Goal: Task Accomplishment & Management: Manage account settings

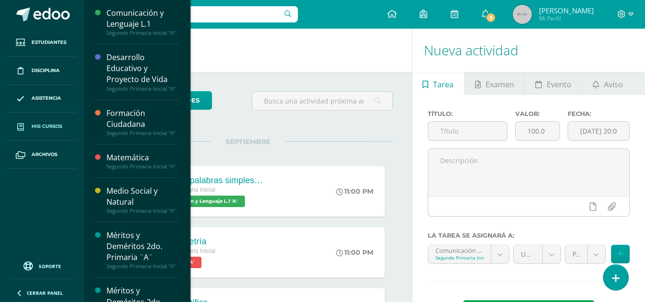
click at [40, 127] on span "Mis cursos" at bounding box center [47, 127] width 31 height 8
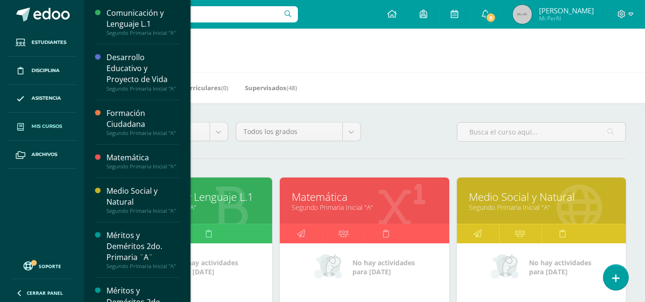
scroll to position [191, 0]
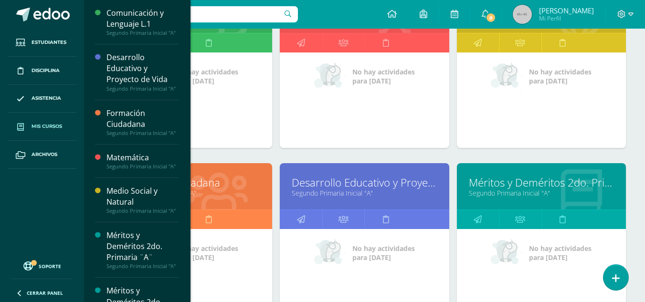
click at [550, 185] on link "Méritos y Deméritos 2do. Primaria ¨A¨" at bounding box center [541, 182] width 145 height 15
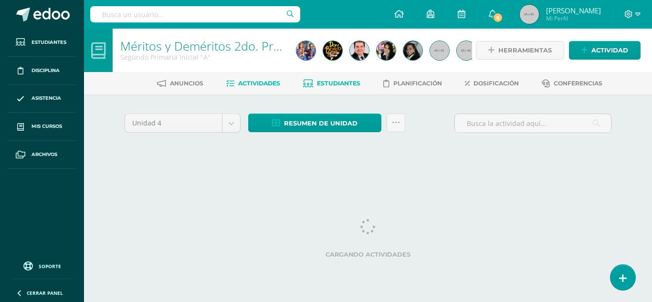
click at [330, 84] on span "Estudiantes" at bounding box center [338, 83] width 43 height 7
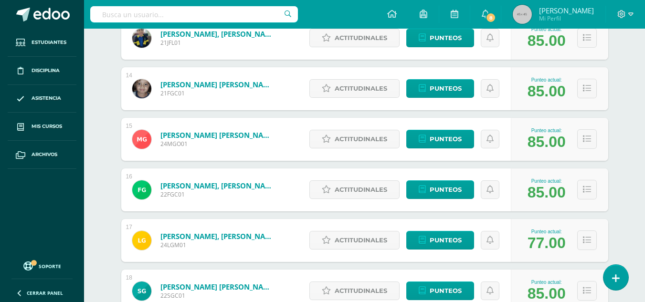
scroll to position [989, 0]
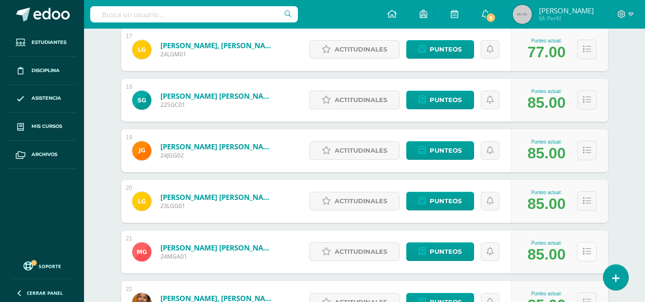
click at [587, 249] on icon at bounding box center [587, 252] width 8 height 8
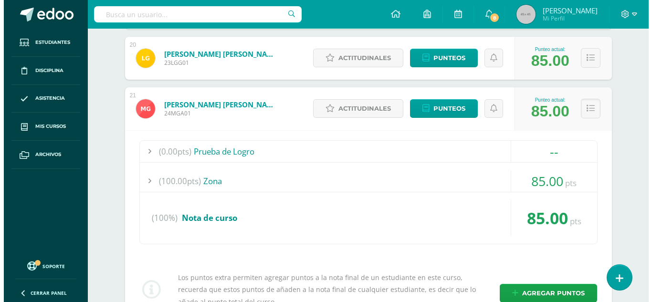
scroll to position [1323, 0]
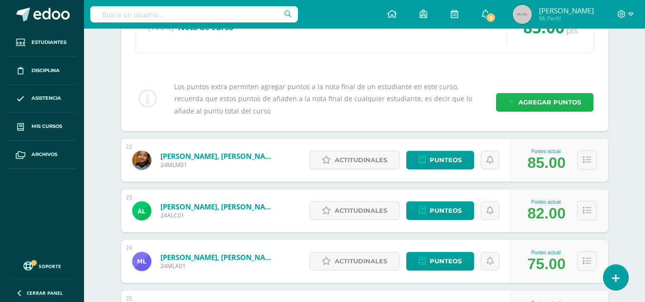
click at [543, 99] on span "Agregar puntos" at bounding box center [550, 103] width 63 height 18
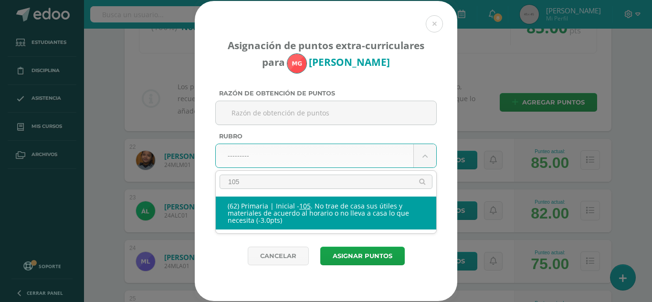
type input "105"
select select "123"
type input "-3"
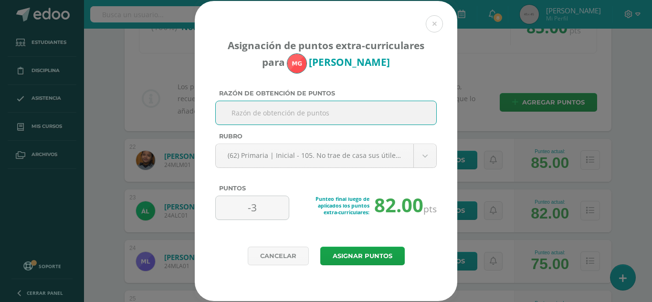
click at [270, 113] on input "Razón de obtención de puntos" at bounding box center [326, 112] width 213 height 23
drag, startPoint x: 280, startPoint y: 111, endPoint x: 274, endPoint y: 107, distance: 6.9
click at [274, 107] on input "En clase de musica" at bounding box center [326, 112] width 213 height 23
click at [281, 113] on input "En clase de musica" at bounding box center [326, 112] width 213 height 23
click at [306, 115] on input "En clase de música" at bounding box center [326, 112] width 213 height 23
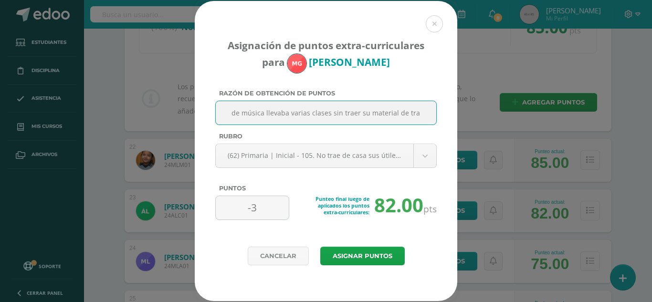
scroll to position [0, 0]
drag, startPoint x: 428, startPoint y: 110, endPoint x: 216, endPoint y: 114, distance: 212.0
click at [216, 114] on div "En clase de música llevaba varias clases sin traer su material de trabajo" at bounding box center [326, 113] width 222 height 24
type input "En clase de música llevaba varias clases sin traer su material de trabajo"
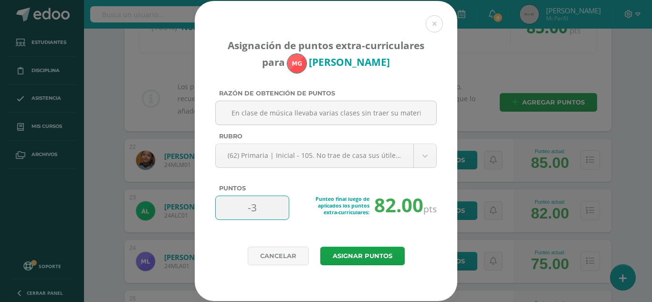
click at [272, 210] on input "-3" at bounding box center [252, 207] width 65 height 23
type input "-5"
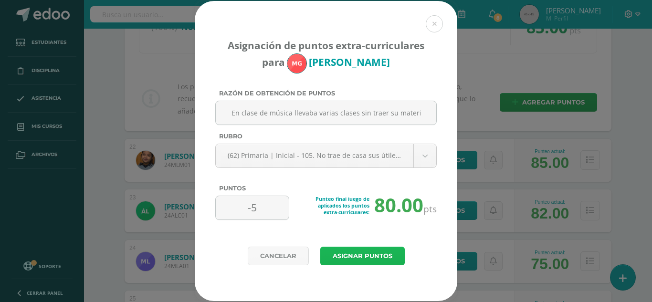
click at [349, 254] on button "Asignar puntos" at bounding box center [362, 256] width 85 height 19
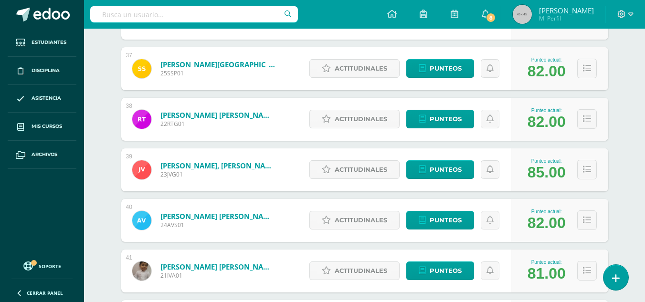
scroll to position [1791, 0]
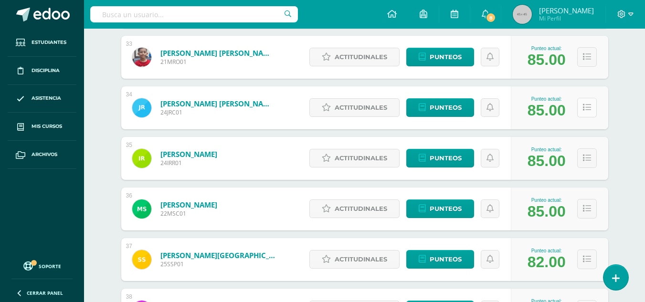
click at [593, 107] on button at bounding box center [587, 108] width 20 height 20
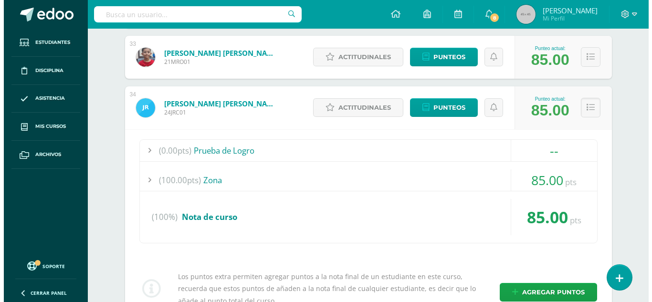
scroll to position [1935, 0]
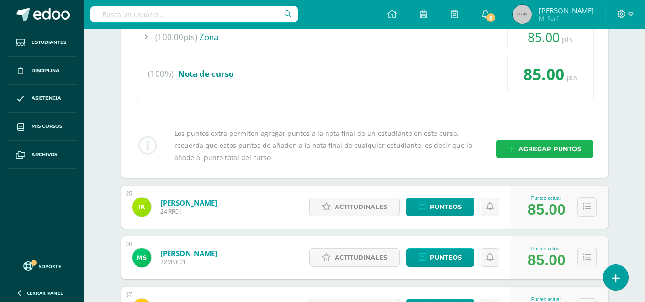
click at [559, 148] on span "Agregar puntos" at bounding box center [550, 149] width 63 height 18
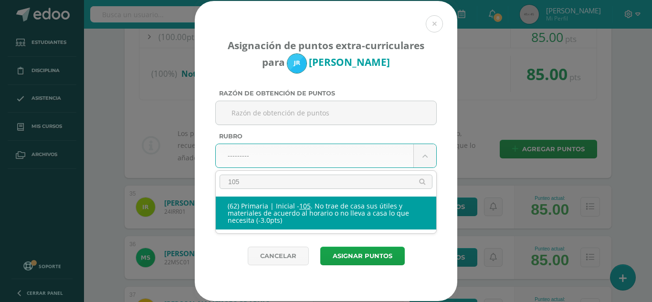
type input "105"
select select "123"
type input "-3"
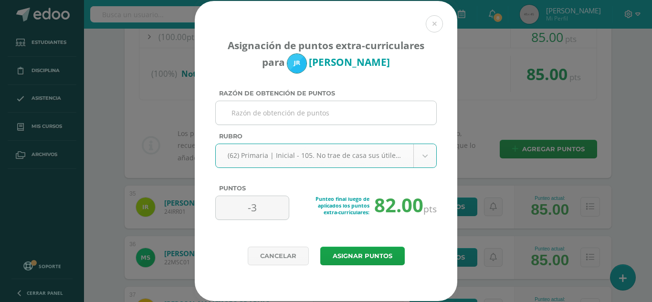
click at [308, 115] on input "Razón de obtención de puntos" at bounding box center [326, 112] width 213 height 23
paste input "En clase de música llevaba varias clases sin traer su material de trabajo"
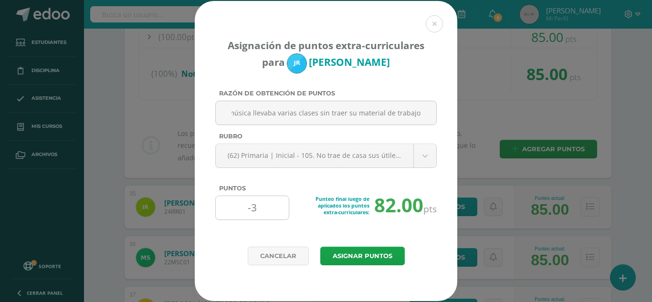
type input "En clase de música llevaba varias clases sin traer su material de trabajo"
click at [260, 202] on input "-3" at bounding box center [252, 207] width 65 height 23
type input "-5"
click at [349, 249] on button "Asignar puntos" at bounding box center [362, 256] width 85 height 19
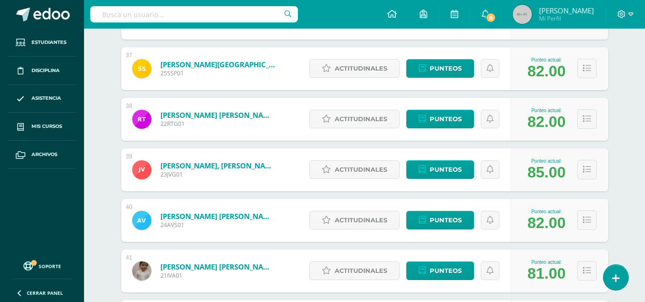
scroll to position [2087, 0]
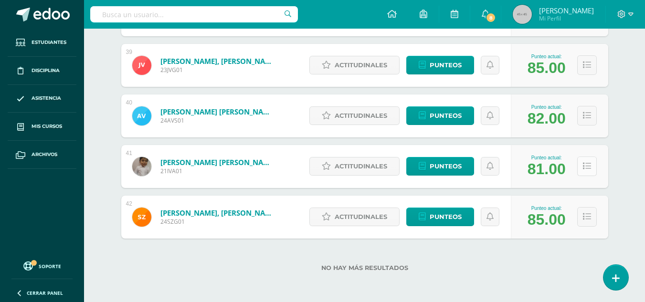
click at [582, 163] on button at bounding box center [587, 167] width 20 height 20
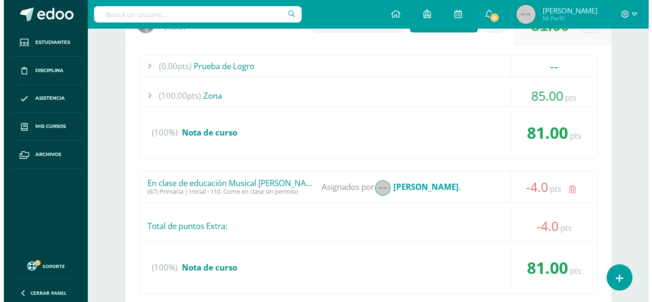
scroll to position [2326, 0]
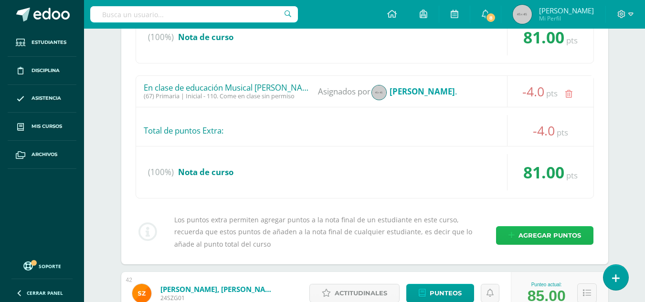
click at [562, 233] on span "Agregar puntos" at bounding box center [550, 236] width 63 height 18
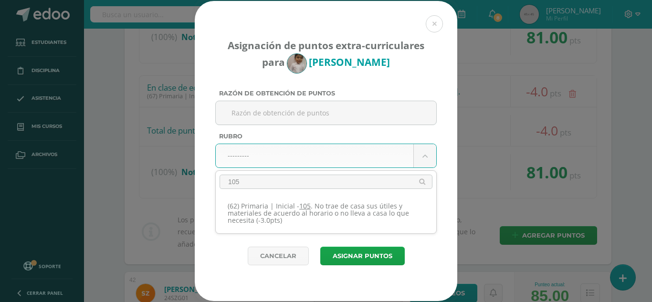
type input "105"
select select "123"
type input "-3"
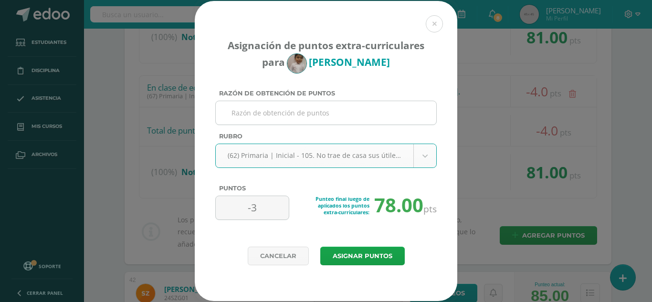
click at [313, 113] on input "Razón de obtención de puntos" at bounding box center [326, 112] width 213 height 23
paste input "En clase de música llevaba varias clases sin traer su material de trabajo"
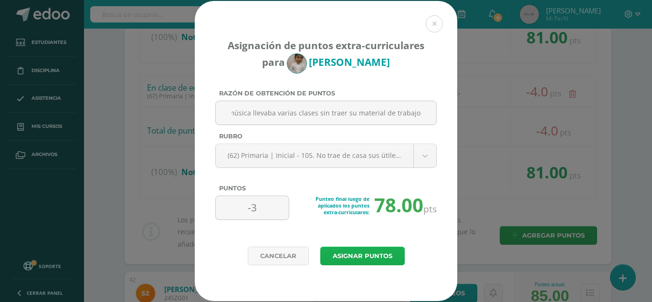
type input "En clase de música llevaba varias clases sin traer su material de trabajo"
click at [361, 257] on button "Asignar puntos" at bounding box center [362, 256] width 85 height 19
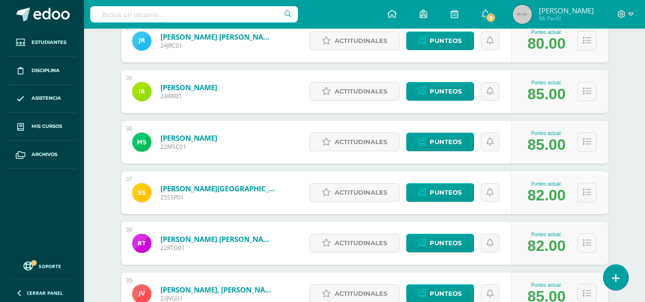
scroll to position [1982, 0]
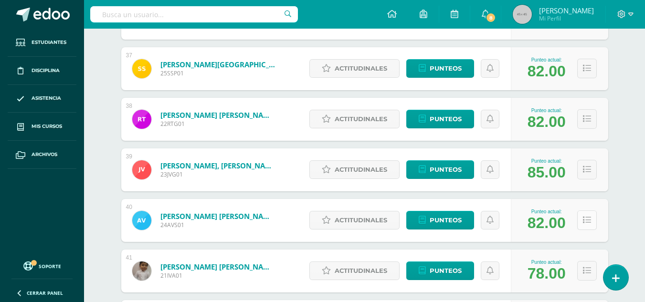
click at [587, 221] on icon at bounding box center [587, 220] width 8 height 8
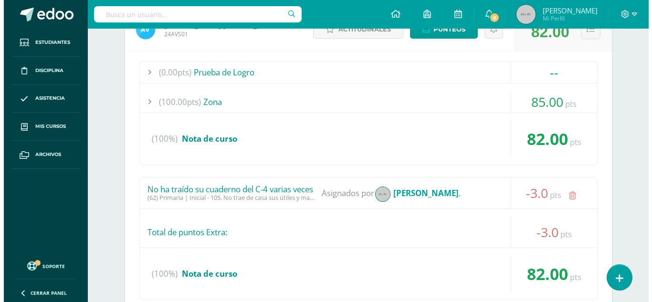
scroll to position [2364, 0]
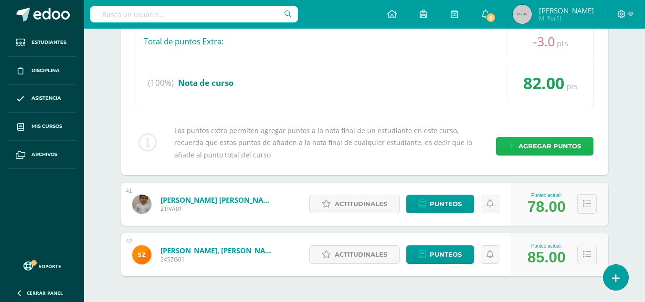
click at [542, 147] on span "Agregar puntos" at bounding box center [550, 147] width 63 height 18
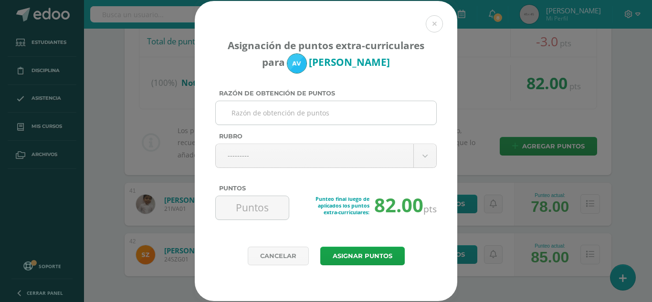
click at [326, 113] on input "Razón de obtención de puntos" at bounding box center [326, 112] width 213 height 23
click at [422, 112] on input "En clase de música llevaba varias clases sin traer su material de trabajo" at bounding box center [326, 112] width 213 height 23
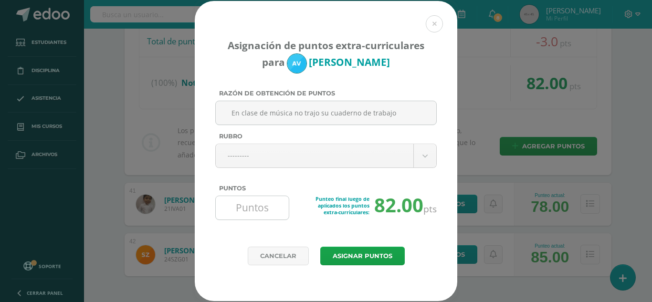
type input "En clase de música no trajo su cuaderno de trabajo"
click at [273, 213] on input "Puntos" at bounding box center [252, 207] width 65 height 23
type input "3"
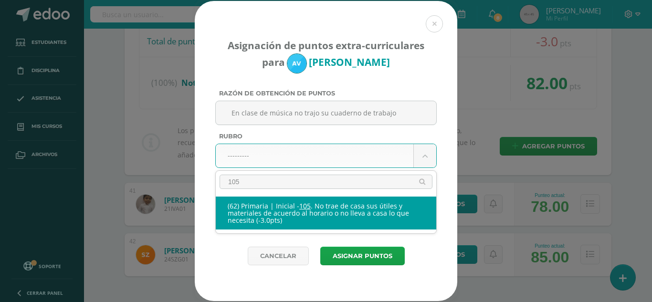
type input "105"
select select "123"
type input "-3"
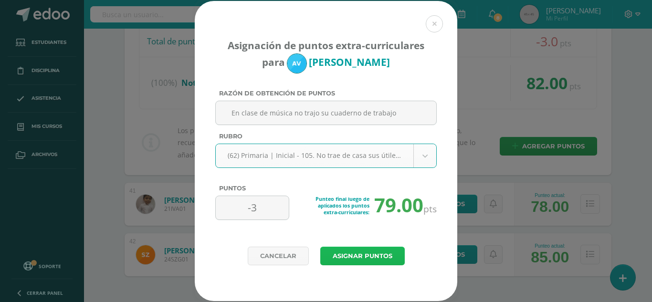
click at [363, 254] on button "Asignar puntos" at bounding box center [362, 256] width 85 height 19
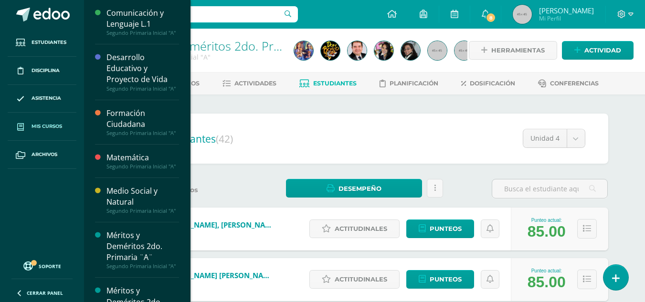
click at [46, 123] on span "Mis cursos" at bounding box center [47, 127] width 31 height 8
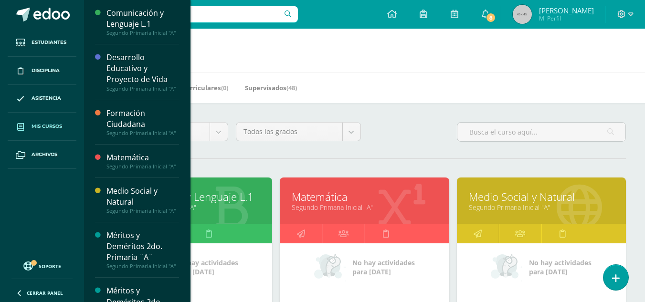
click at [211, 195] on link "Comunicación y Lenguaje L.1" at bounding box center [187, 197] width 145 height 15
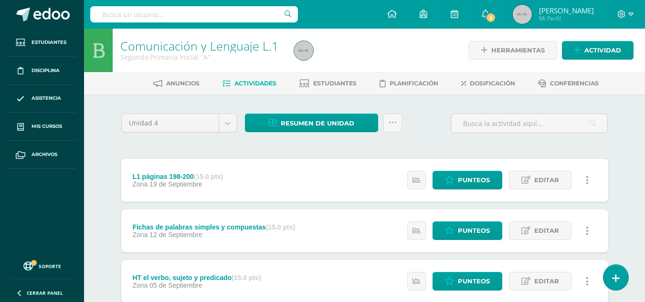
scroll to position [115, 0]
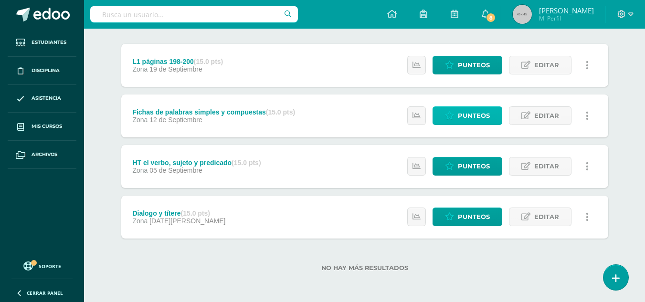
click at [464, 113] on span "Punteos" at bounding box center [474, 116] width 32 height 18
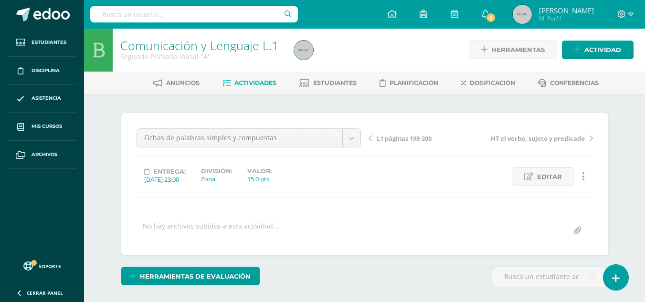
scroll to position [239, 0]
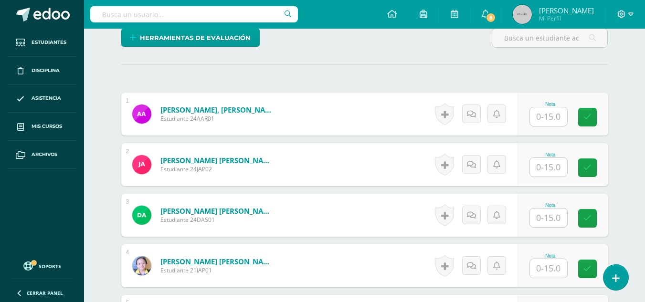
click at [559, 120] on input "text" at bounding box center [548, 116] width 37 height 19
type input "13"
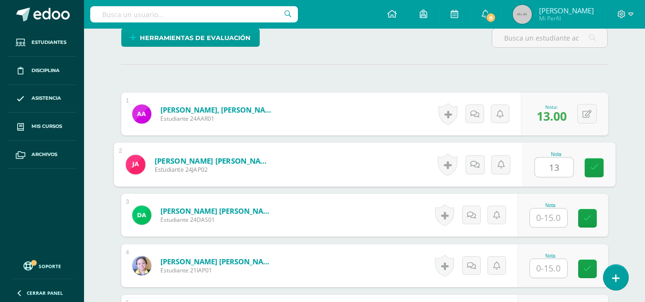
type input "13"
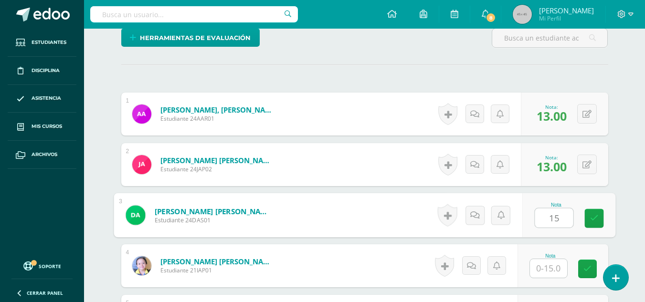
type input "15"
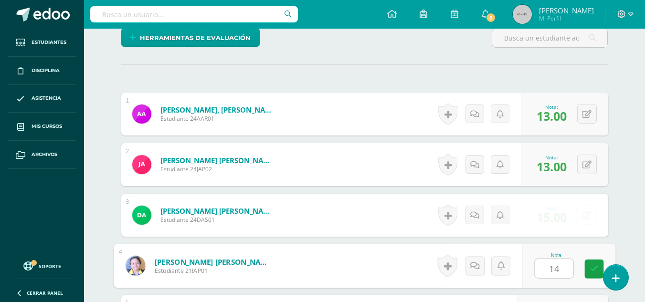
type input "14"
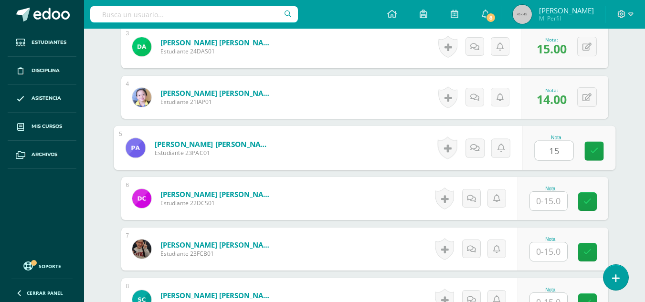
type input "15"
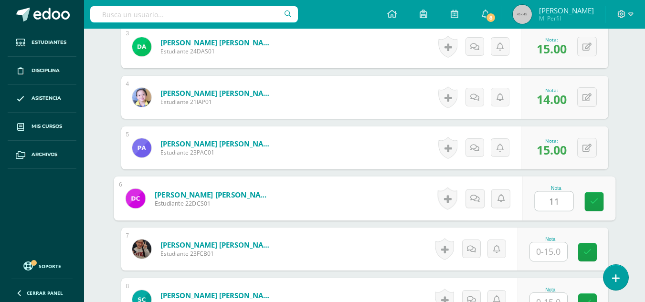
type input "11"
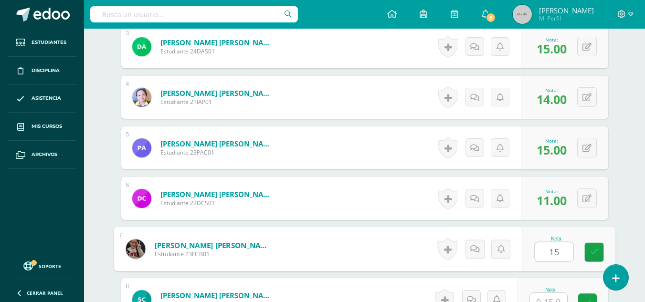
type input "15"
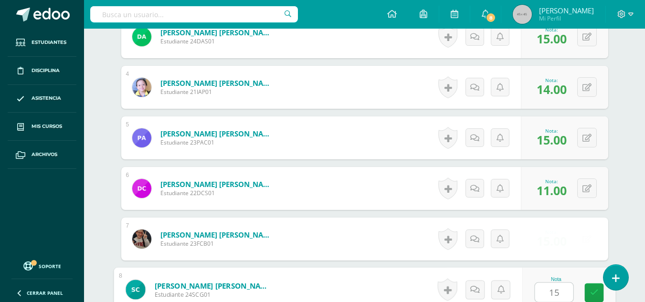
type input "15"
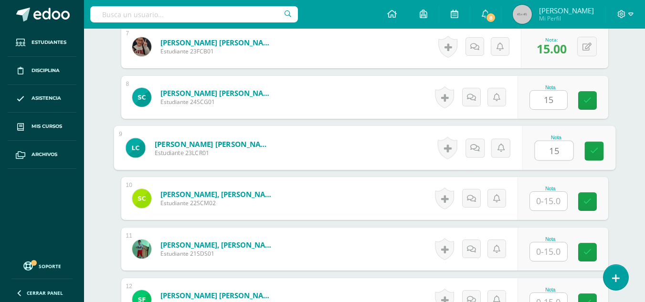
type input "15"
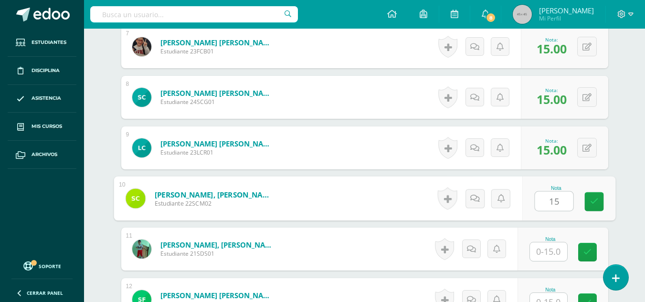
type input "15"
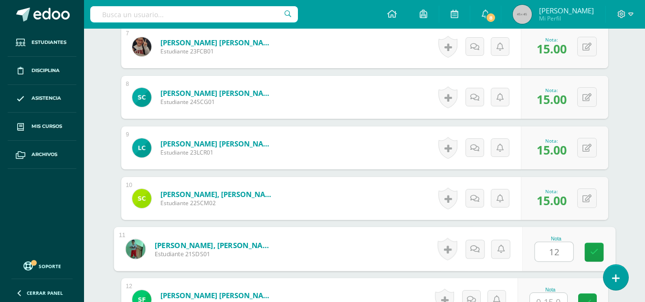
type input "12"
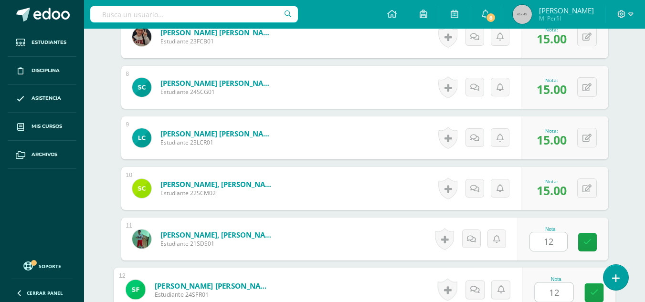
type input "12"
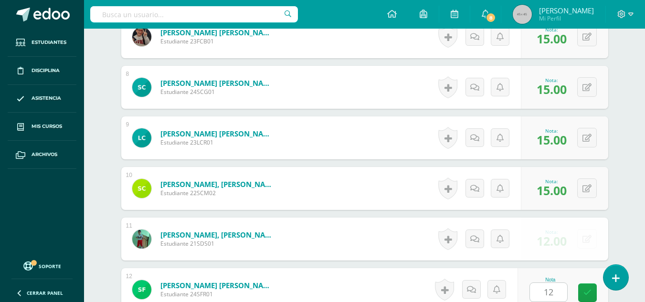
scroll to position [813, 0]
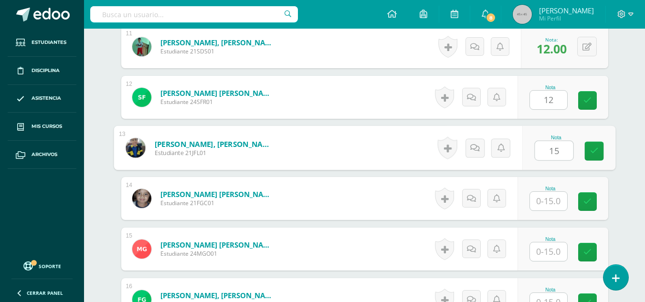
type input "15"
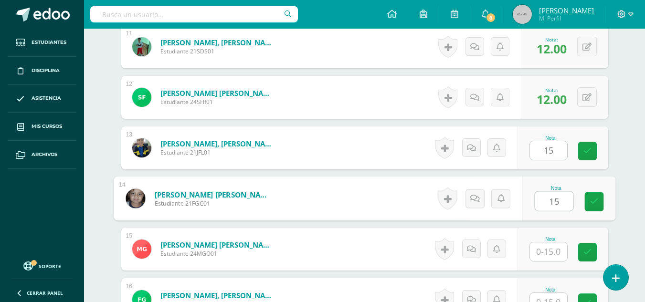
type input "15"
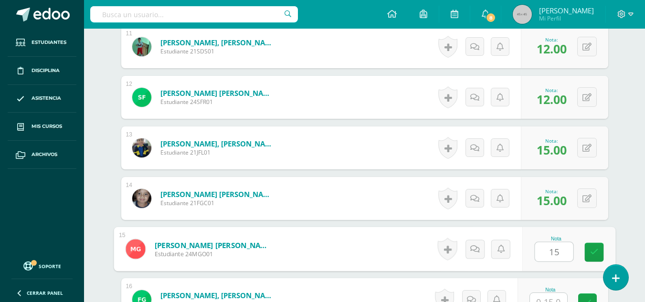
type input "15"
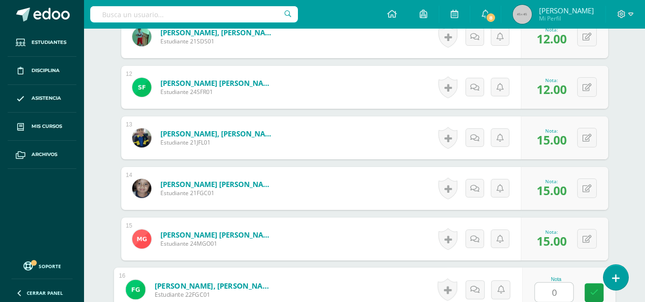
type input "0"
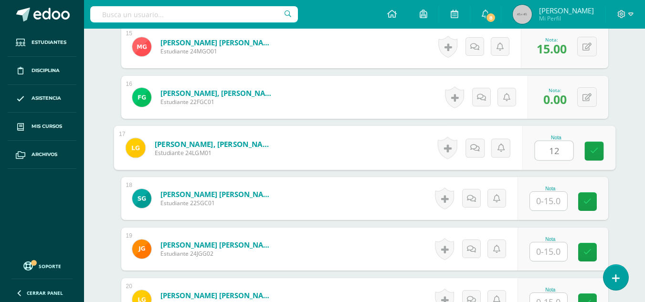
type input "12"
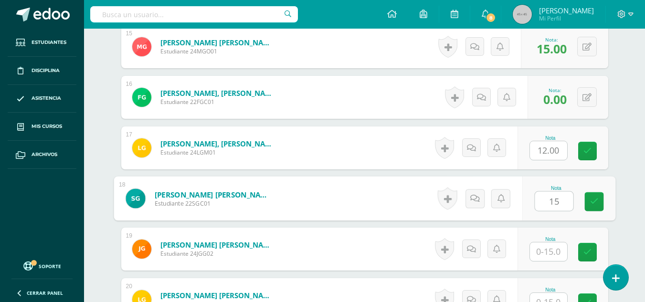
type input "15"
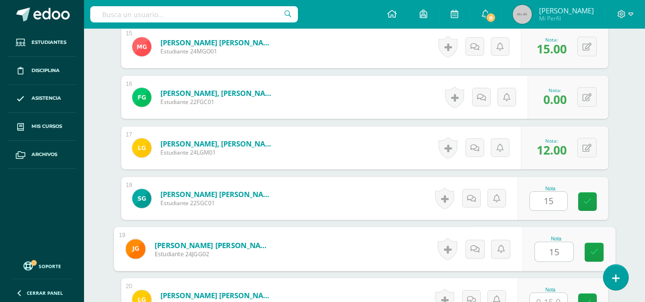
type input "15"
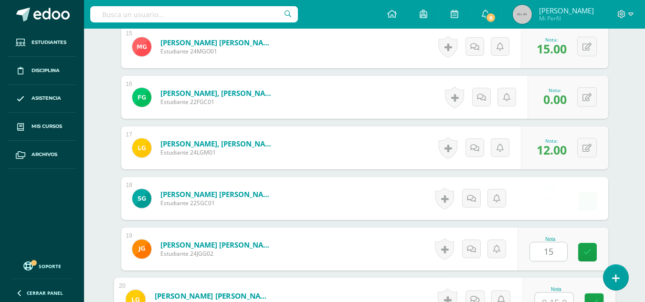
scroll to position [1025, 0]
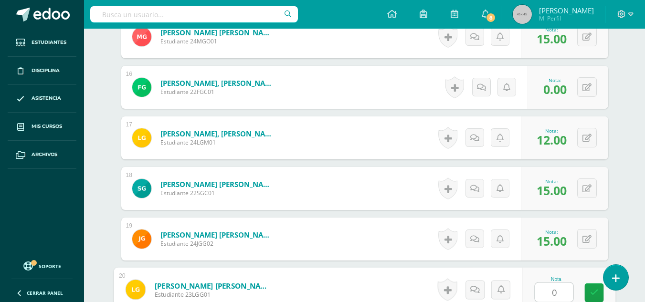
type input "0"
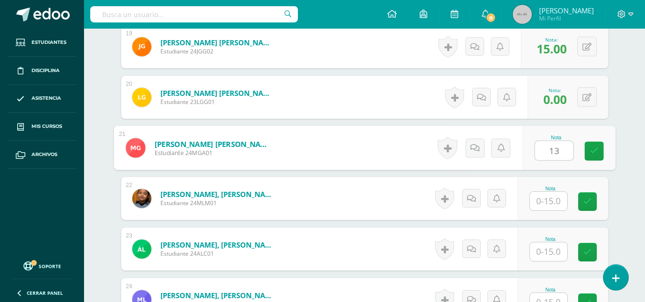
type input "13"
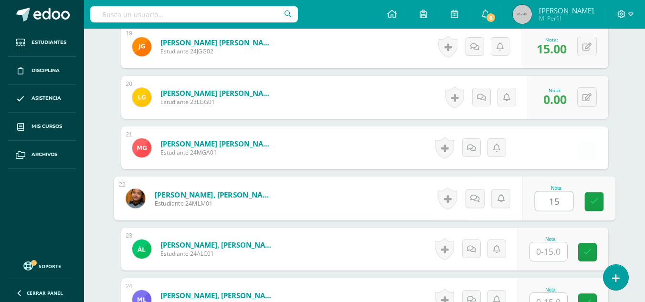
type input "15"
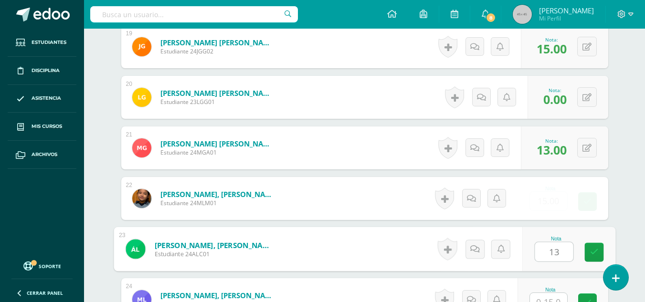
type input "13"
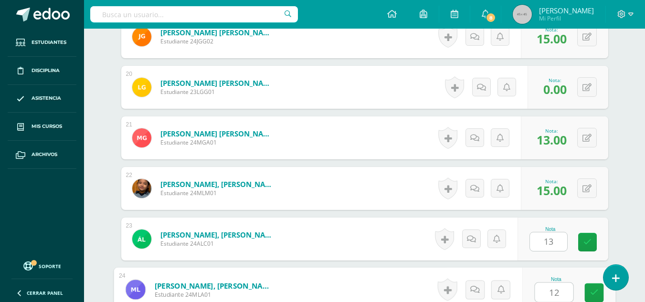
type input "12"
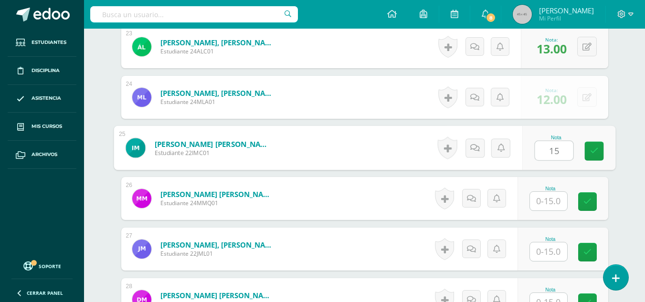
type input "15"
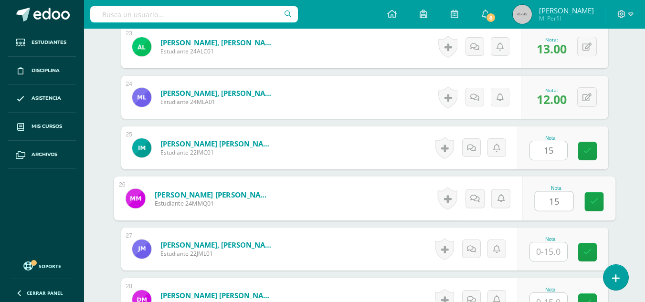
type input "15"
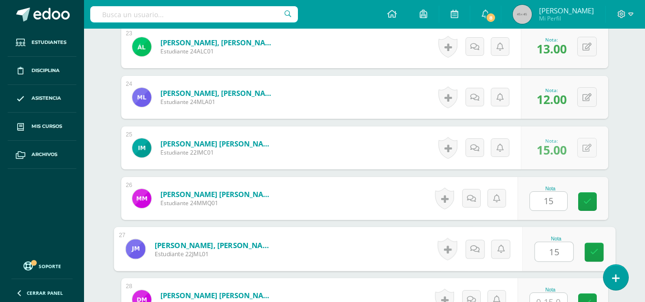
type input "15"
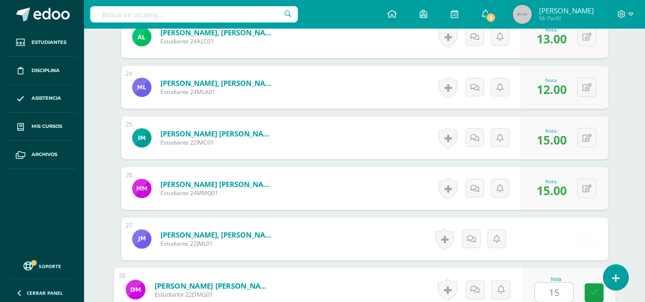
type input "15"
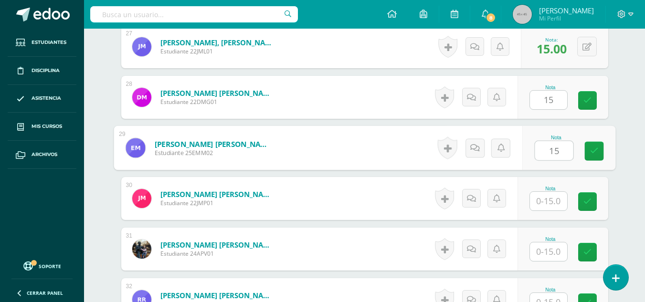
type input "15"
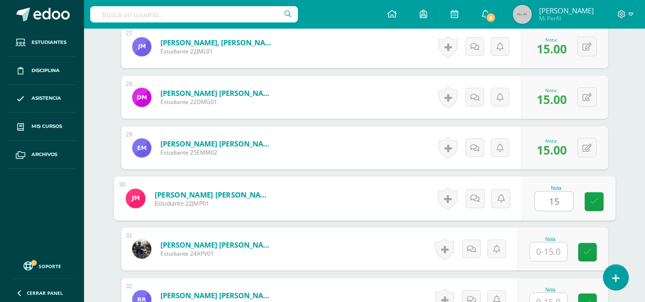
type input "15"
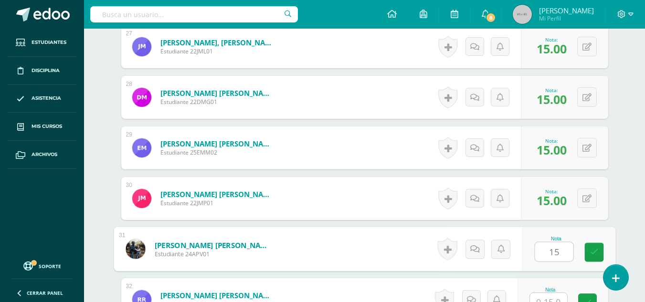
type input "15"
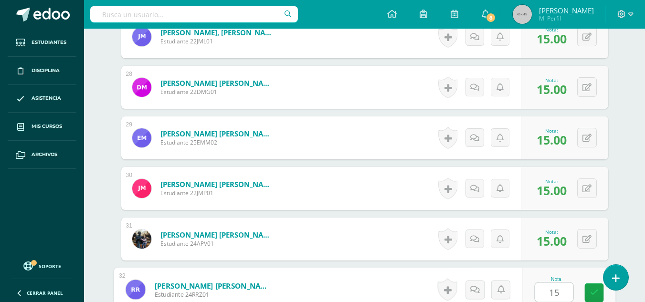
type input "15"
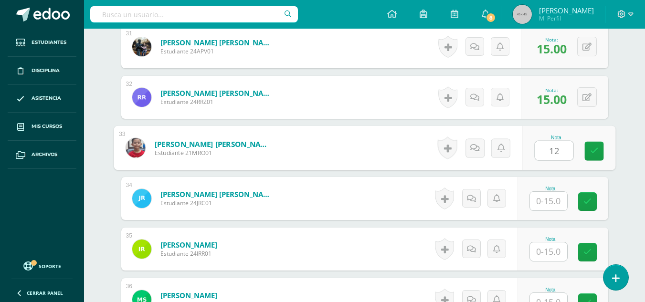
type input "12"
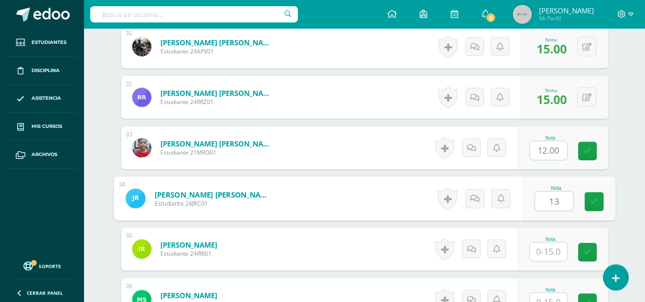
type input "13"
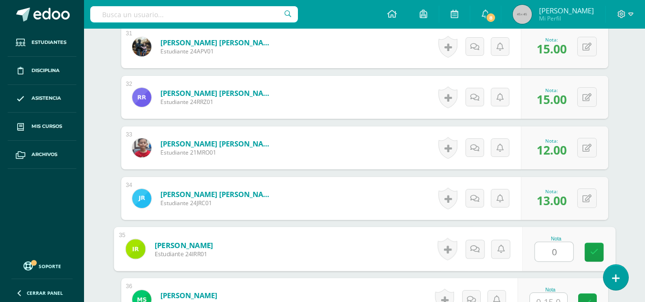
type input "0"
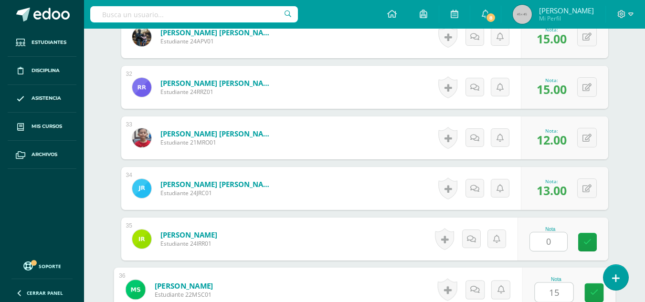
type input "15"
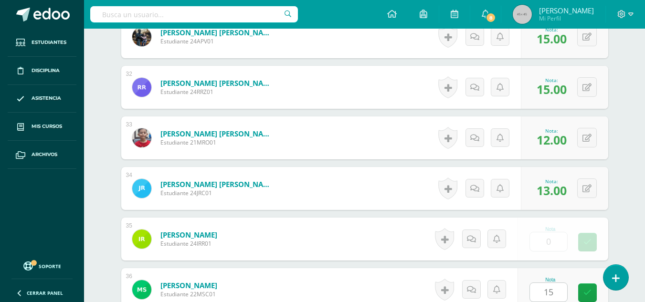
scroll to position [2027, 0]
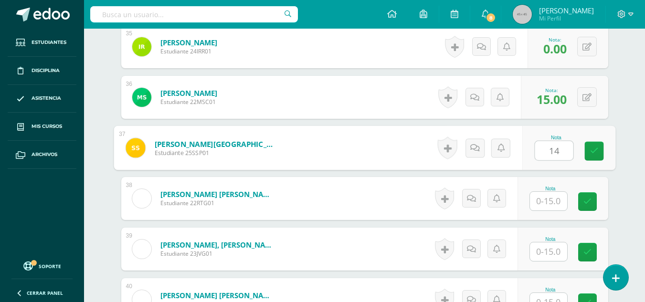
type input "14"
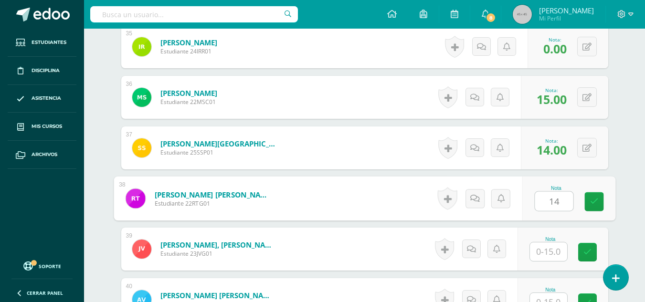
type input "14"
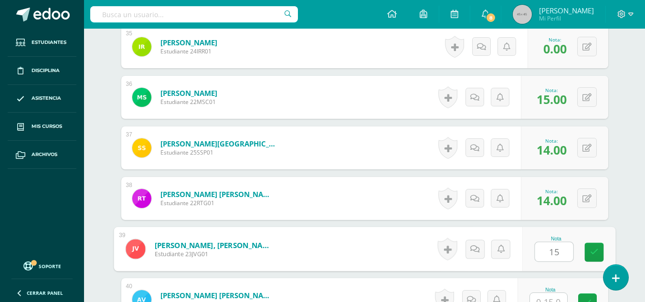
type input "15"
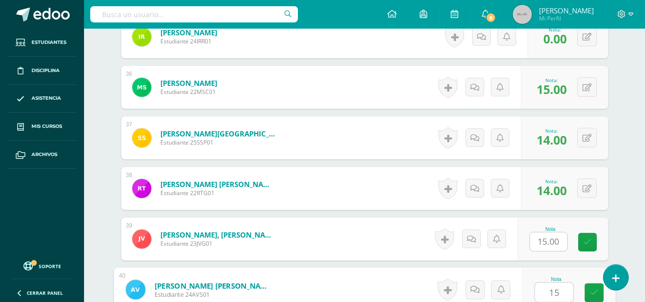
type input "15"
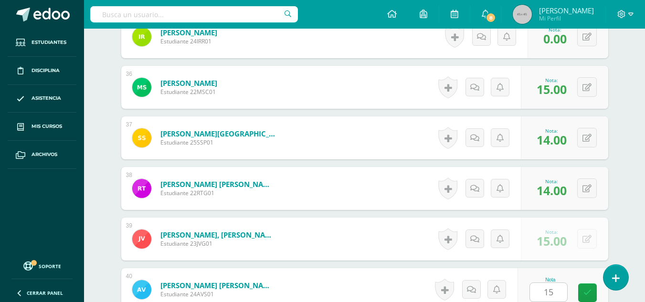
scroll to position [2230, 0]
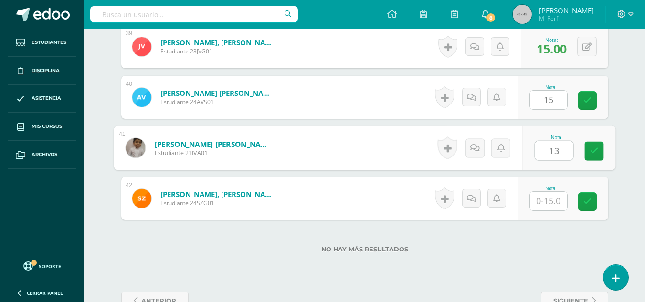
type input "13"
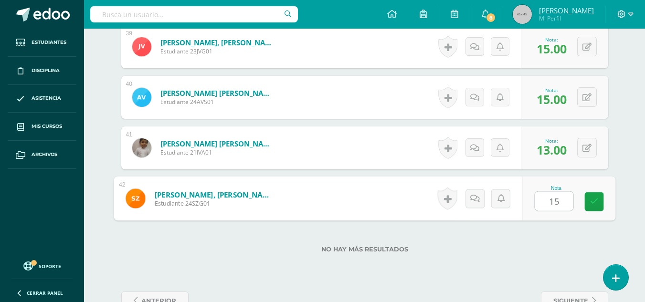
type input "15"
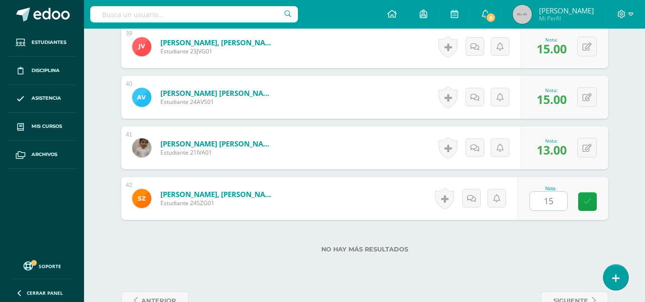
click at [543, 235] on div "No hay más resultados" at bounding box center [364, 242] width 487 height 44
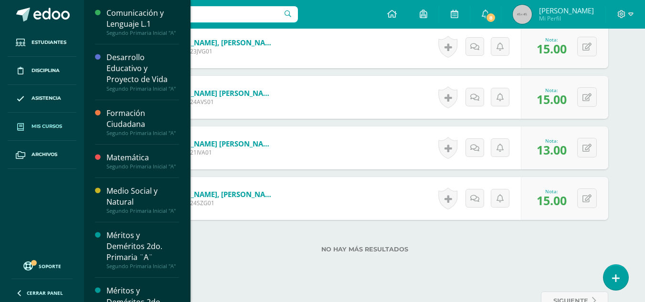
click at [41, 125] on span "Mis cursos" at bounding box center [47, 127] width 31 height 8
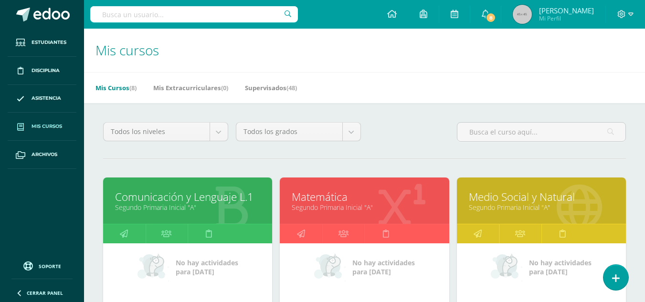
click at [225, 198] on link "Comunicación y Lenguaje L.1" at bounding box center [187, 197] width 145 height 15
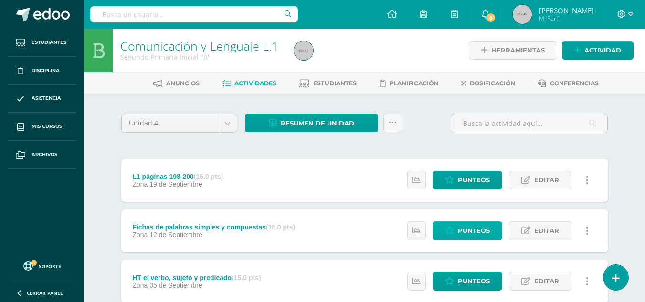
scroll to position [95, 0]
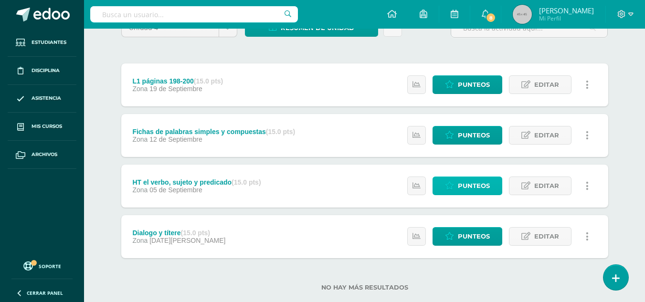
click at [476, 186] on span "Punteos" at bounding box center [474, 186] width 32 height 18
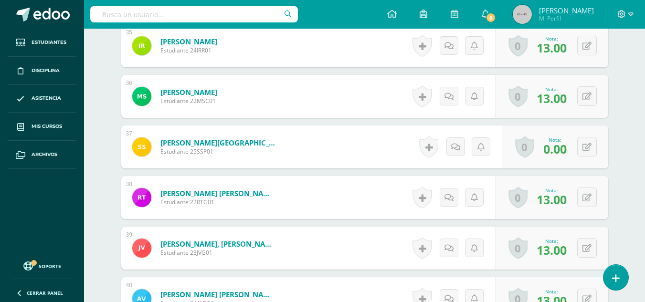
scroll to position [2124, 0]
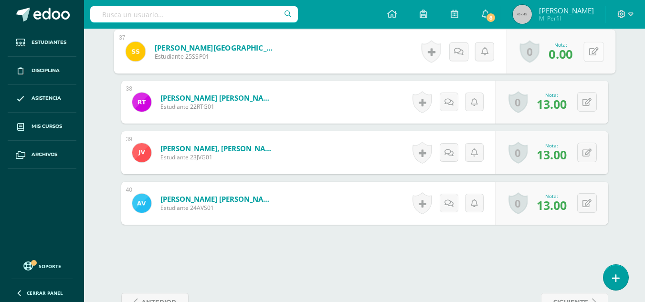
click at [589, 52] on icon at bounding box center [594, 51] width 10 height 8
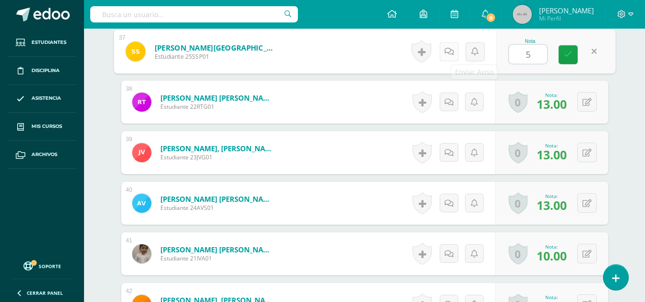
type input "5"
click at [450, 48] on icon at bounding box center [449, 51] width 10 height 8
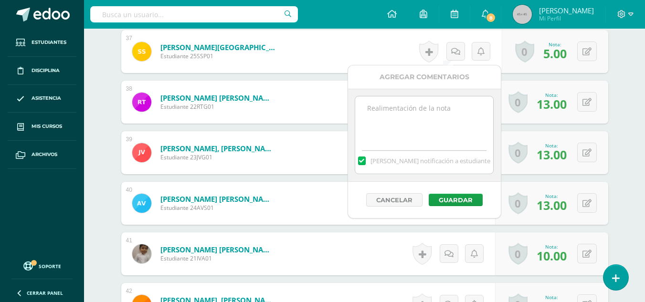
click at [442, 98] on textarea at bounding box center [424, 120] width 138 height 48
type textarea "No termino de realizar el ejercicio"
click at [463, 199] on button "Guardar" at bounding box center [456, 200] width 54 height 12
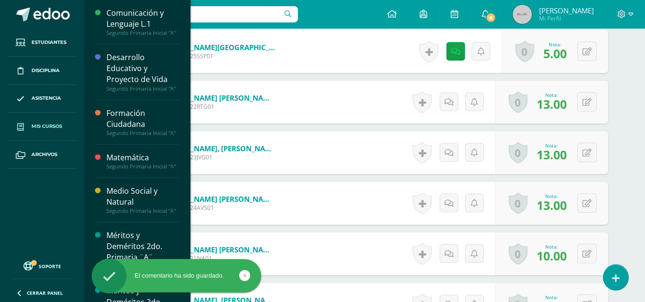
click at [44, 122] on link "Mis cursos" at bounding box center [42, 127] width 69 height 28
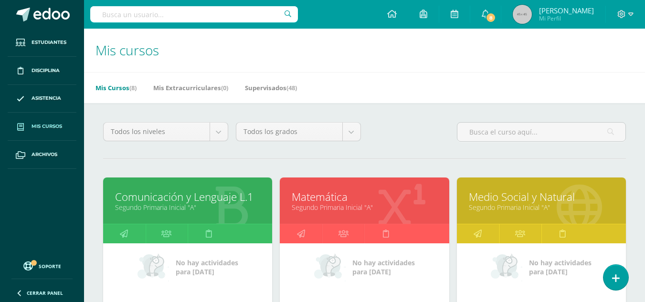
click at [497, 199] on link "Medio Social y Natural" at bounding box center [541, 197] width 145 height 15
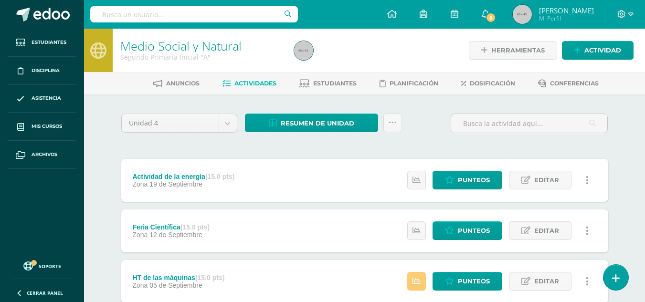
scroll to position [95, 0]
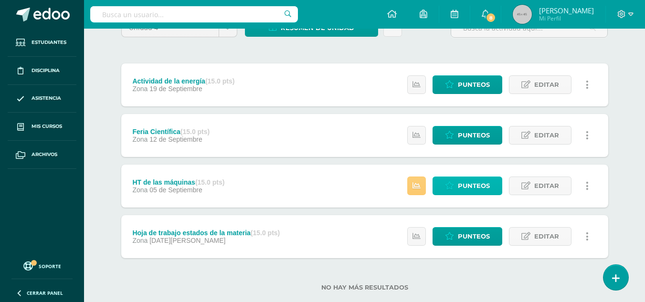
click at [473, 187] on span "Punteos" at bounding box center [474, 186] width 32 height 18
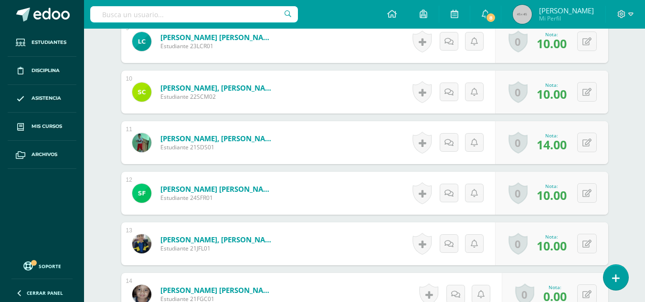
scroll to position [860, 0]
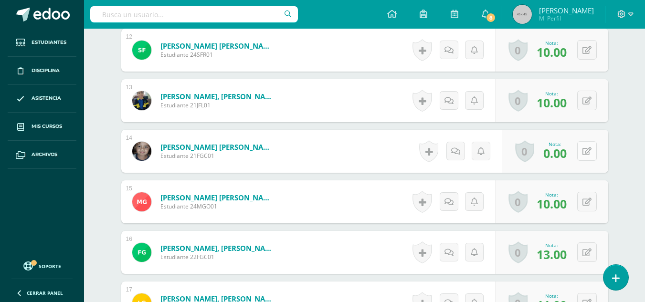
click at [591, 152] on icon at bounding box center [586, 152] width 9 height 8
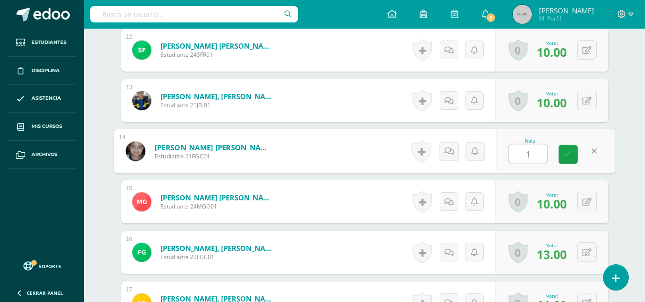
type input "13"
click at [568, 154] on icon at bounding box center [568, 154] width 9 height 8
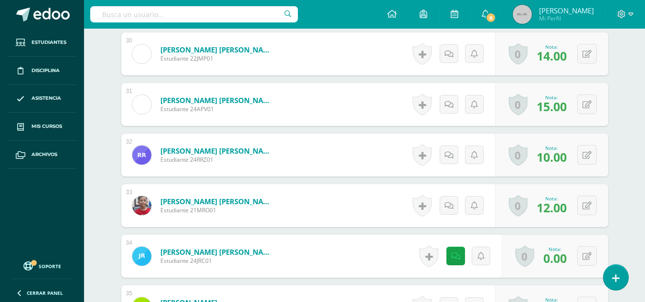
scroll to position [1910, 0]
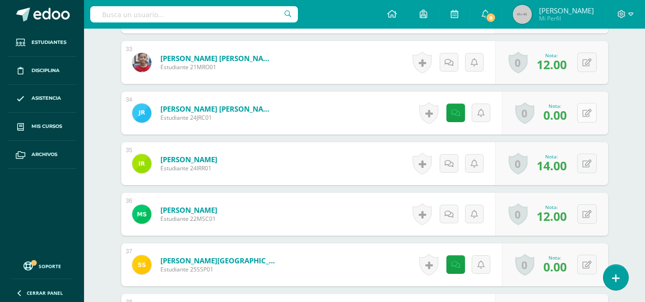
click at [585, 113] on button at bounding box center [587, 113] width 20 height 20
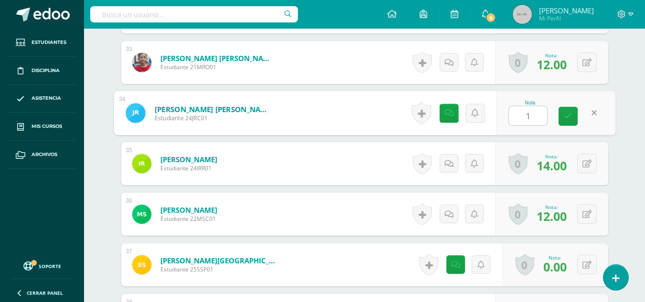
type input "10"
click at [565, 118] on icon at bounding box center [568, 116] width 9 height 8
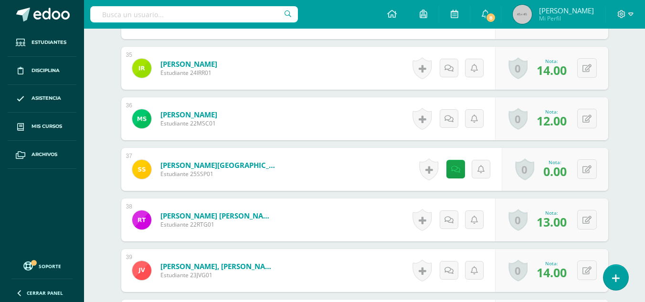
scroll to position [2053, 0]
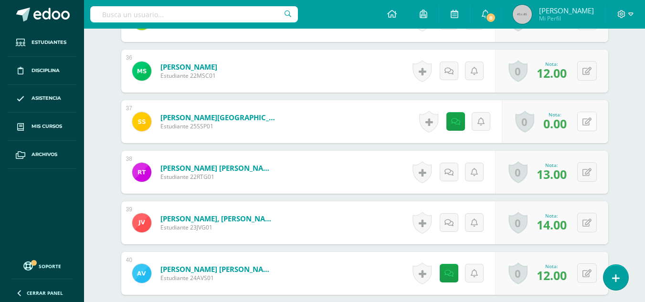
click at [586, 122] on button at bounding box center [587, 122] width 20 height 20
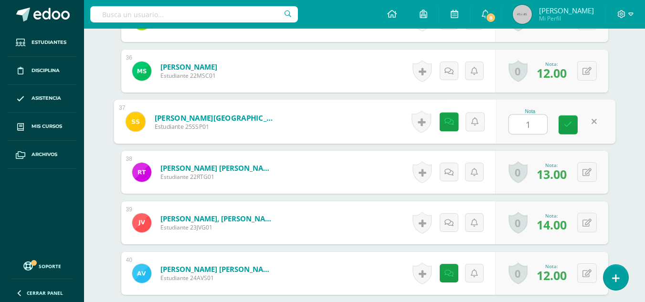
type input "10"
click at [567, 116] on link at bounding box center [568, 125] width 19 height 19
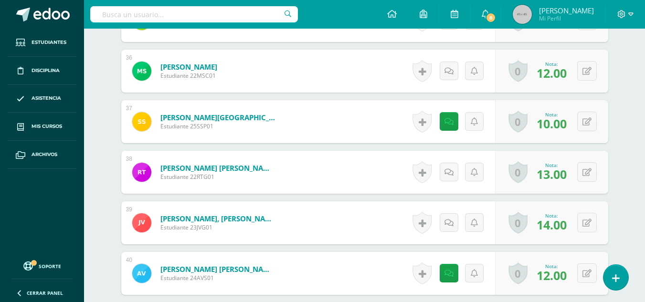
scroll to position [2197, 0]
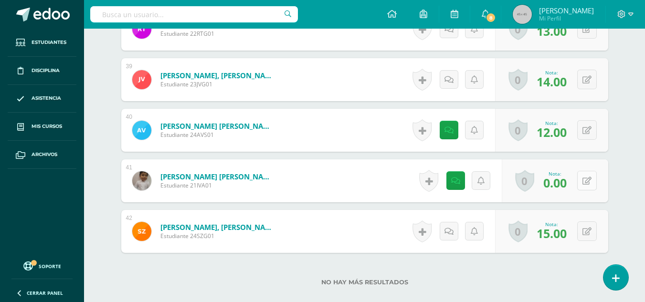
click at [593, 180] on button at bounding box center [587, 181] width 20 height 20
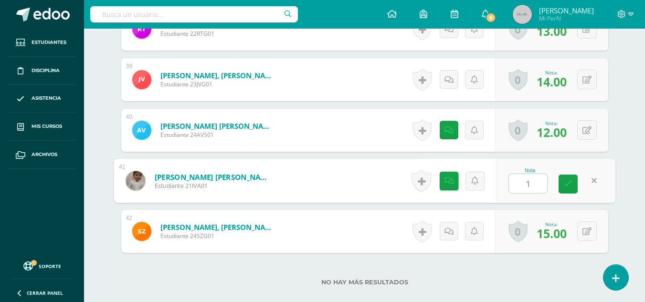
type input "15"
click at [574, 183] on link at bounding box center [568, 184] width 19 height 19
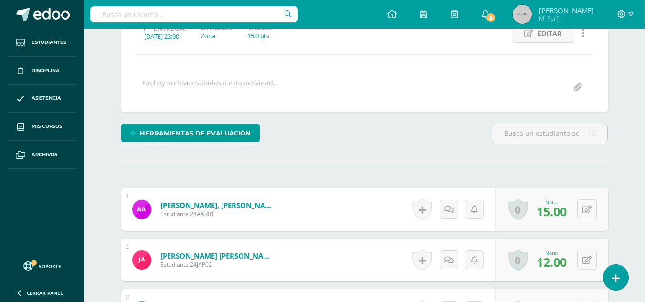
scroll to position [0, 0]
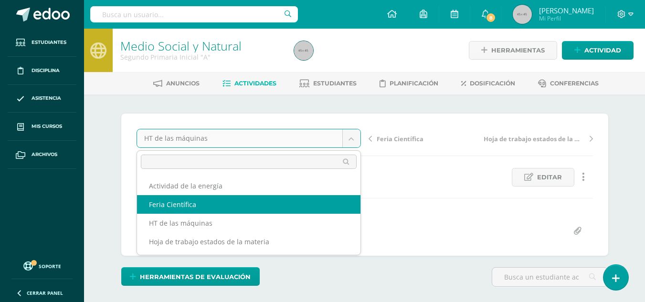
select select "/dashboard/teacher/grade-activity/178887/"
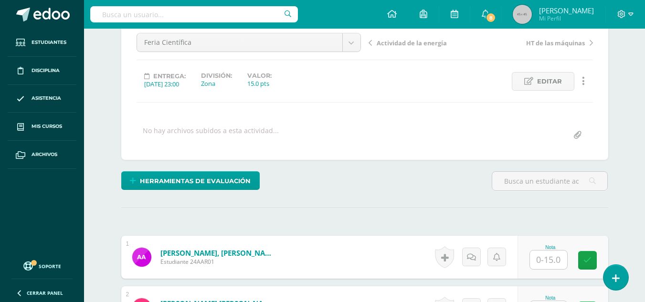
scroll to position [239, 0]
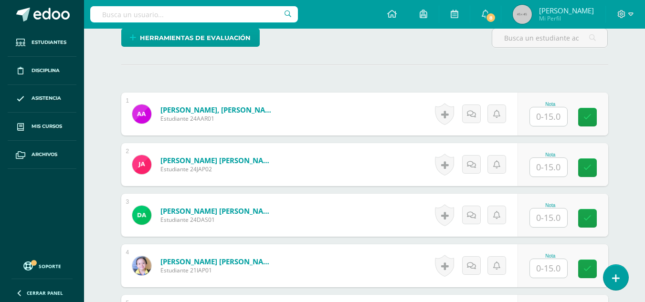
click at [545, 116] on input "text" at bounding box center [548, 116] width 37 height 19
type input "15"
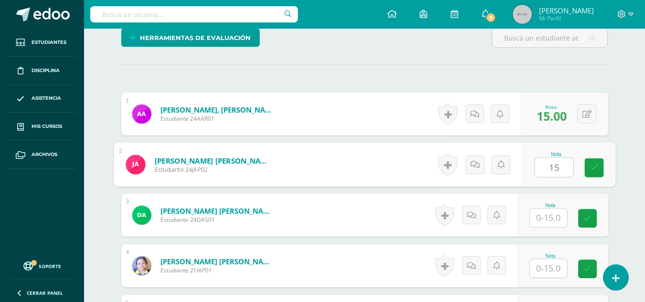
type input "15"
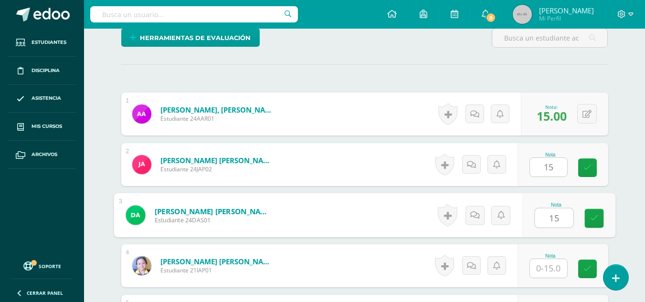
type input "15"
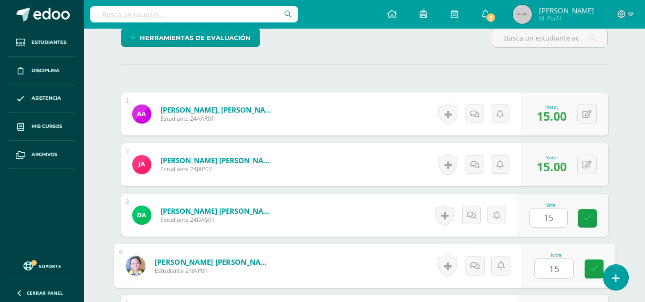
type input "15"
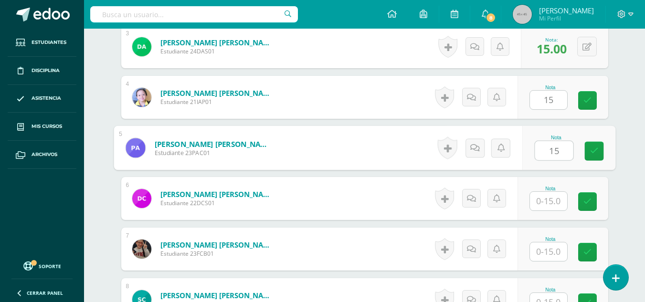
type input "15"
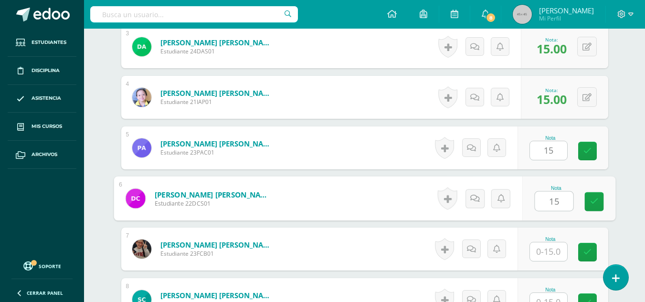
type input "15"
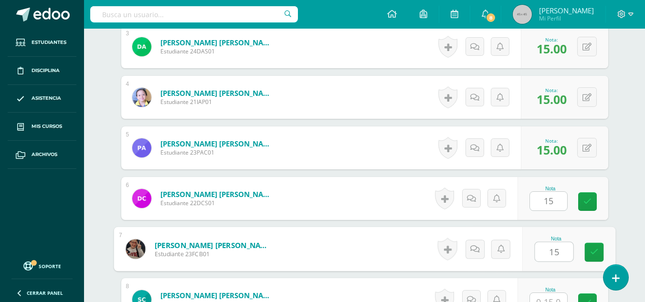
type input "15"
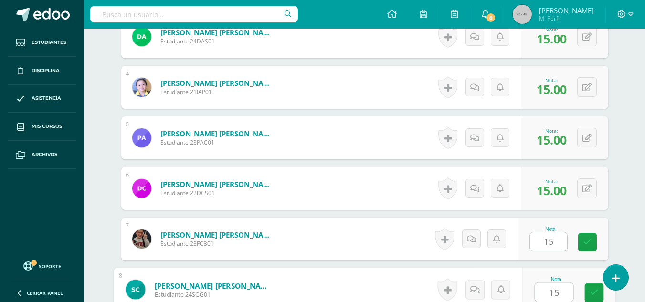
type input "15"
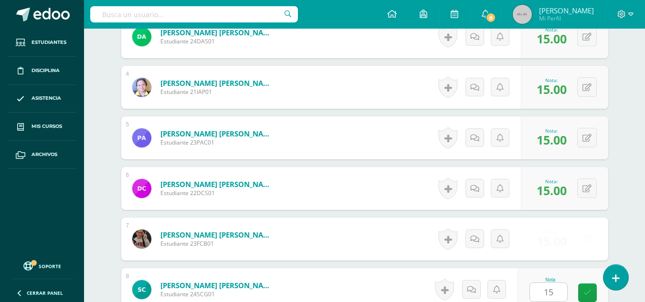
scroll to position [610, 0]
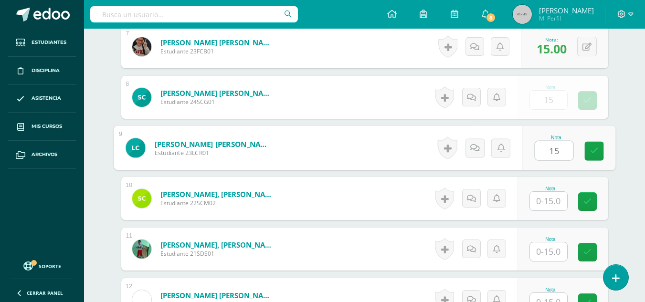
type input "15"
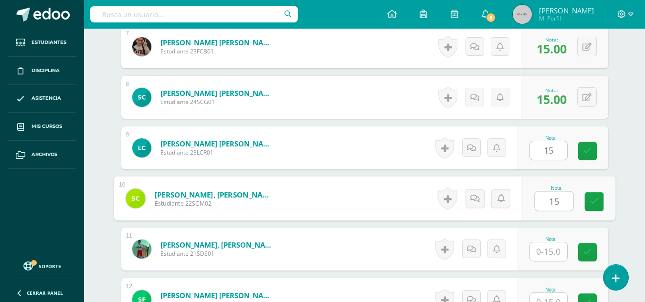
type input "15"
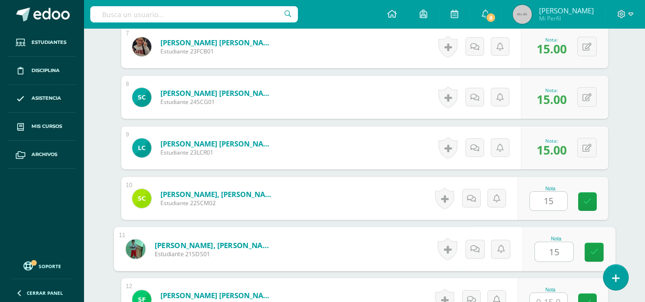
type input "15"
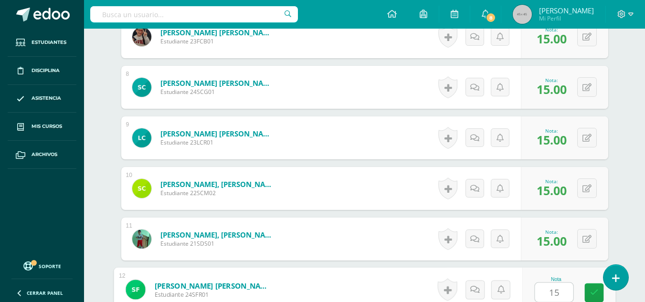
type input "15"
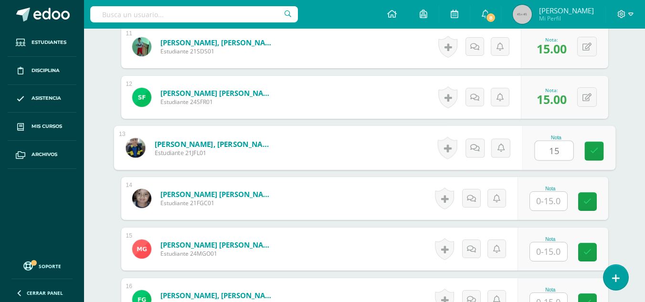
type input "15"
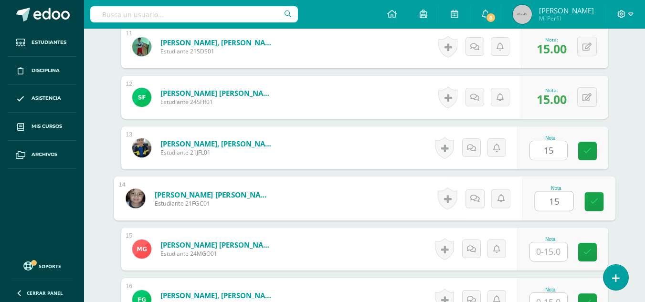
type input "15"
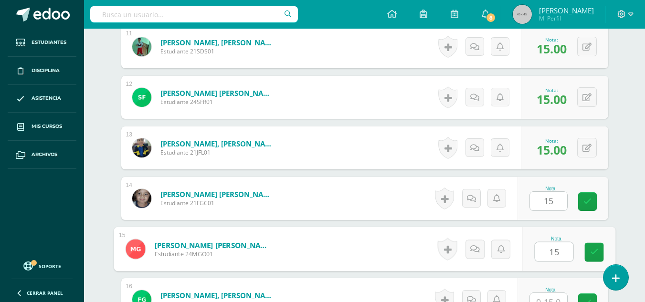
type input "15"
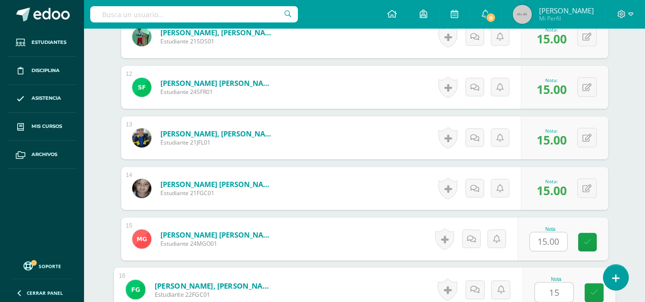
type input "15"
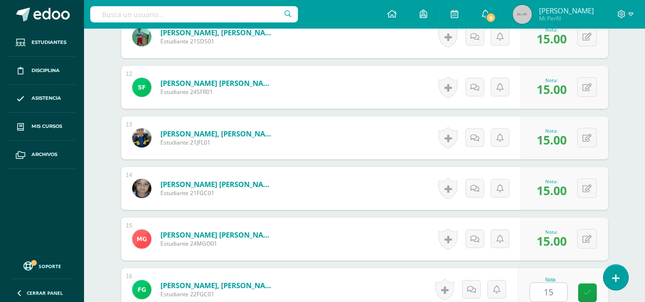
scroll to position [1015, 0]
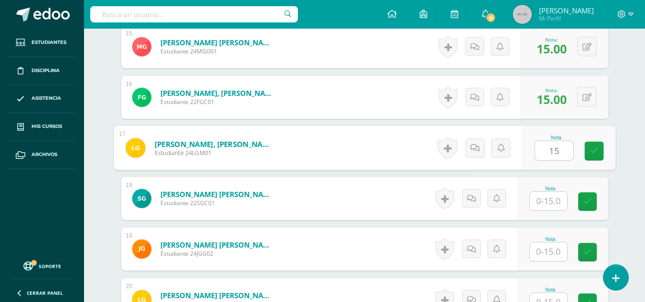
type input "15"
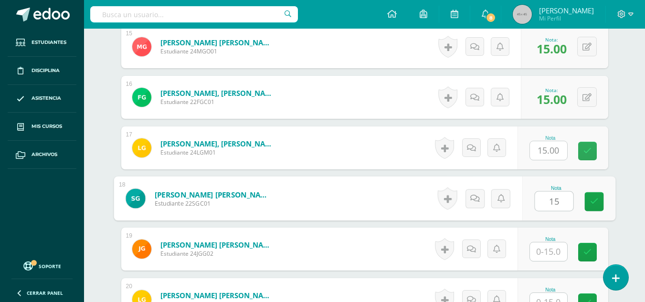
type input "15"
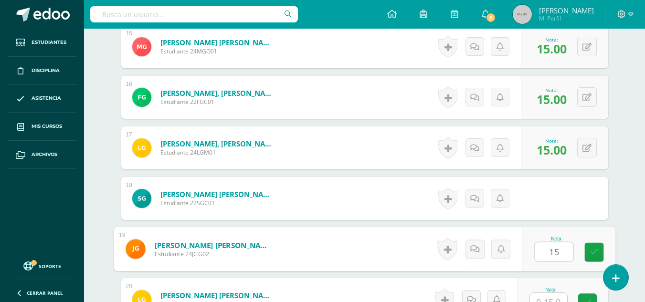
type input "15"
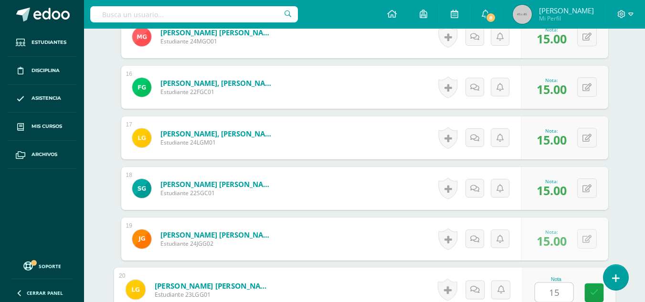
type input "15"
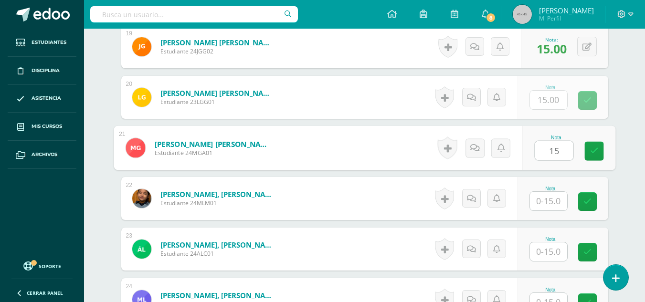
type input "15"
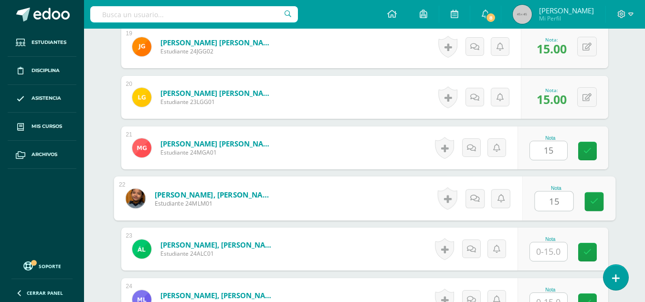
type input "15"
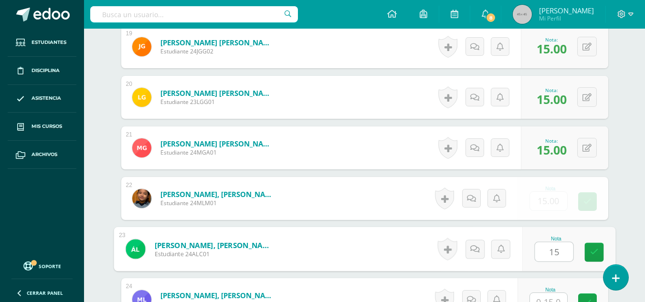
type input "15"
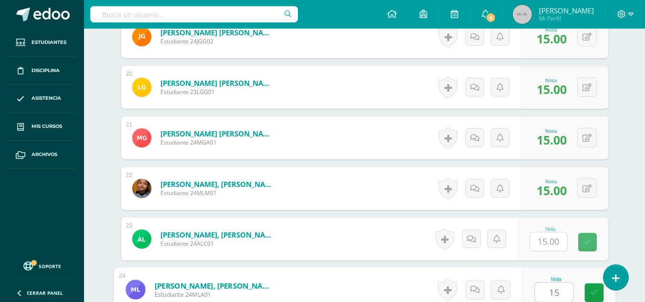
type input "15"
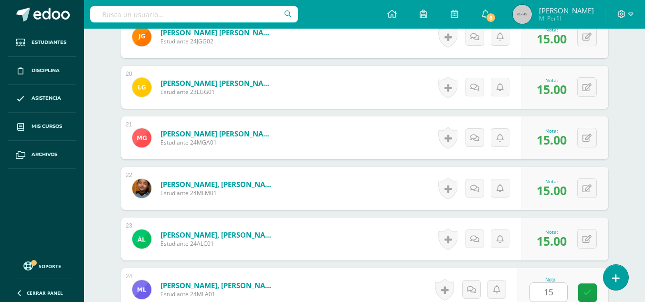
scroll to position [1420, 0]
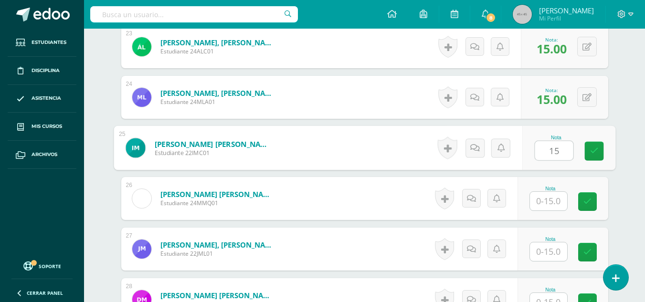
type input "15"
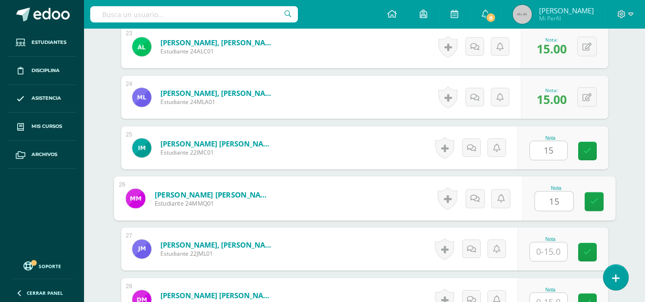
type input "15"
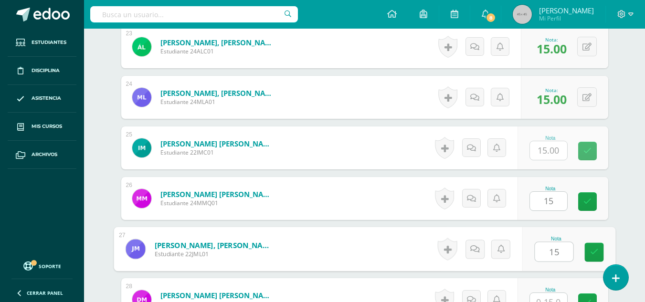
type input "15"
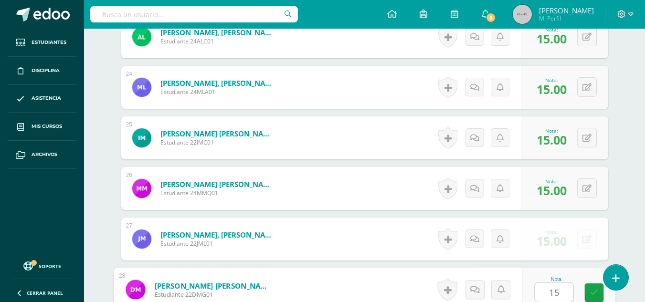
type input "15"
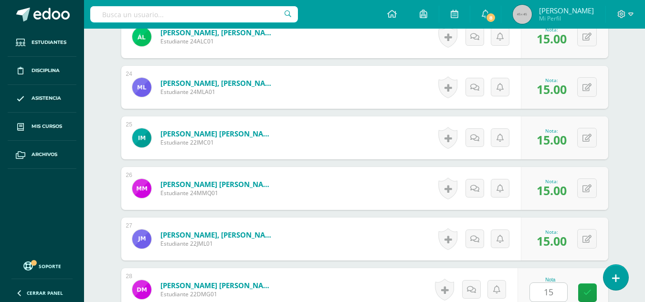
scroll to position [1622, 0]
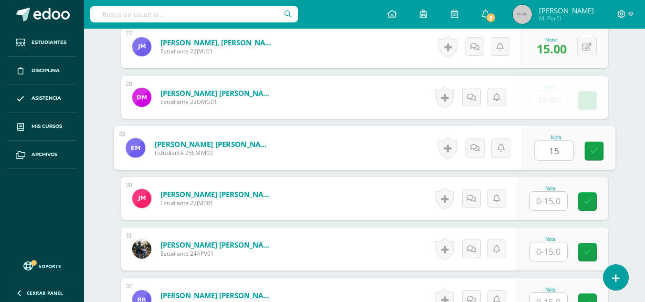
type input "15"
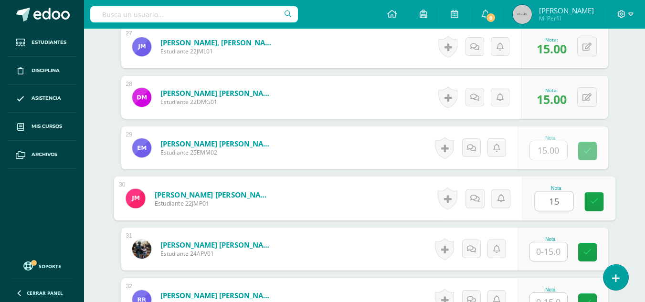
type input "15"
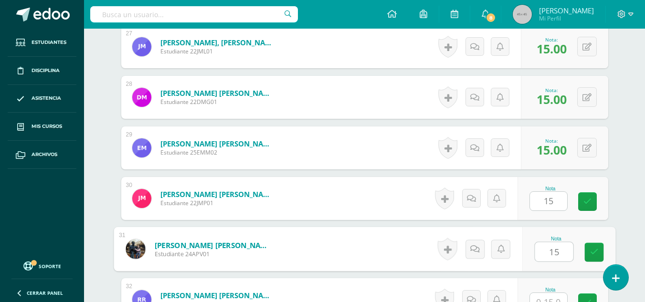
type input "15"
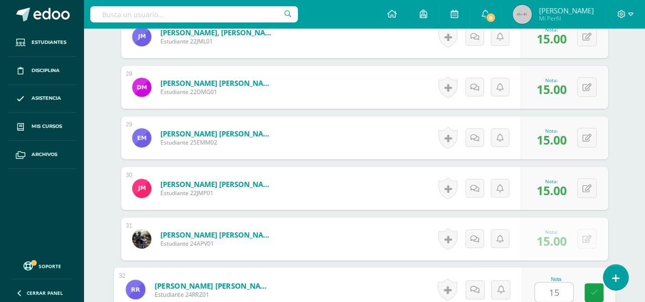
type input "15"
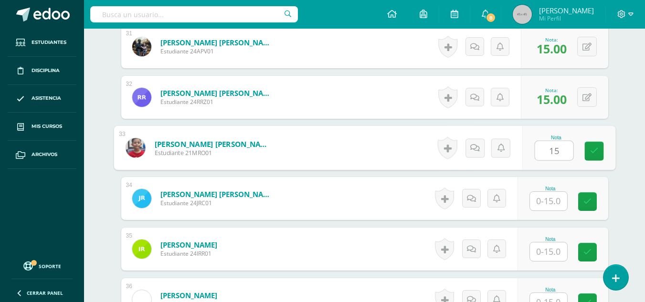
type input "15"
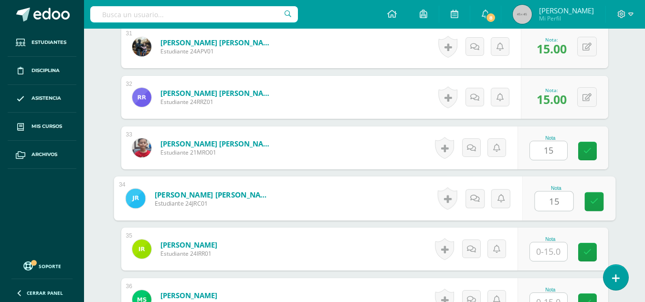
type input "15"
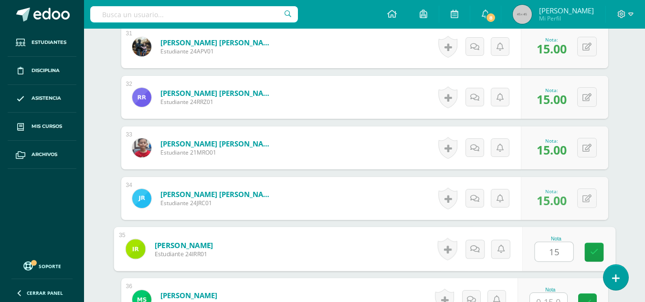
type input "15"
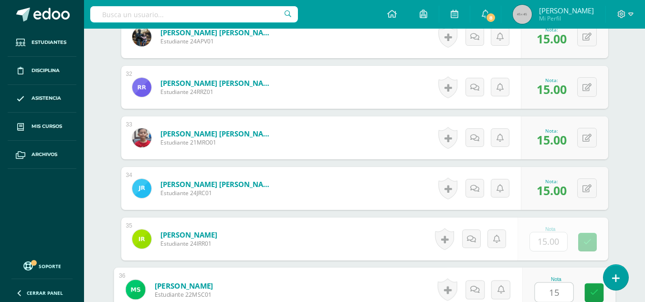
type input "15"
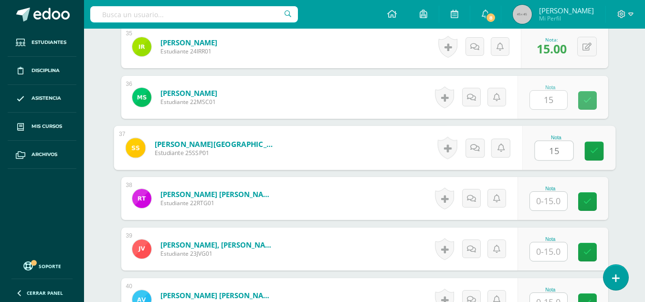
type input "15"
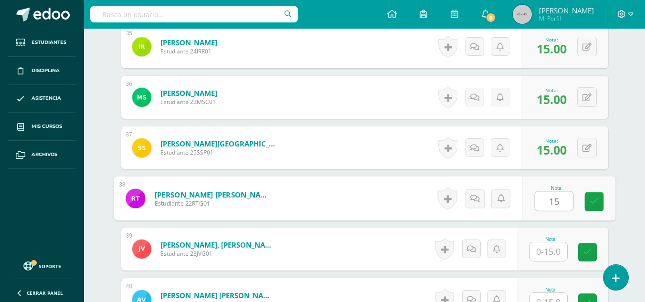
type input "15"
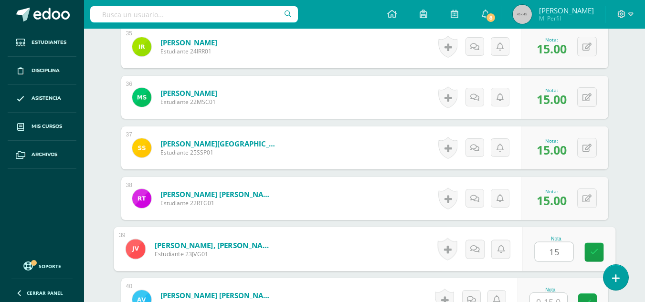
type input "15"
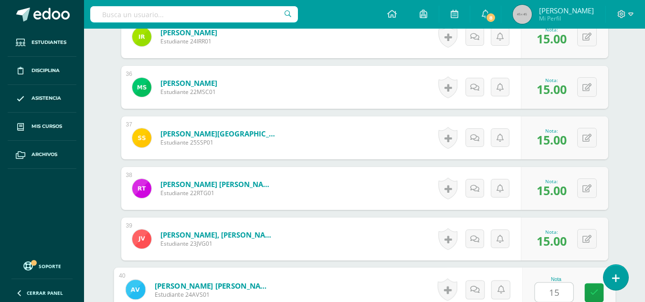
type input "15"
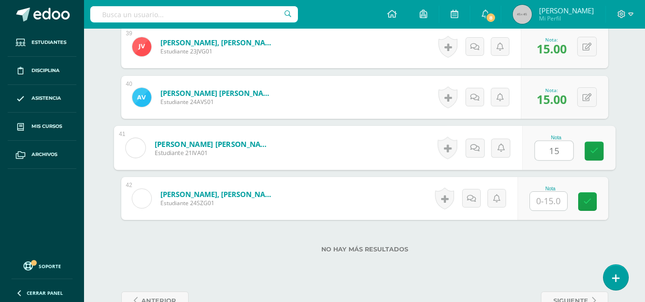
type input "15"
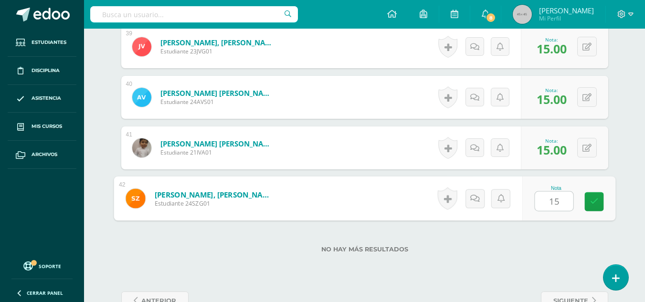
type input "15"
click at [488, 238] on div "No hay más resultados" at bounding box center [364, 242] width 487 height 44
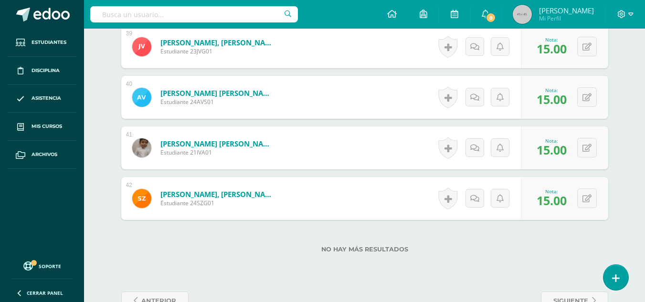
scroll to position [2257, 0]
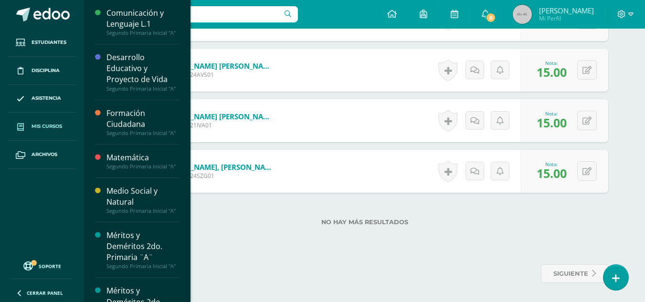
click at [48, 122] on link "Mis cursos" at bounding box center [42, 127] width 69 height 28
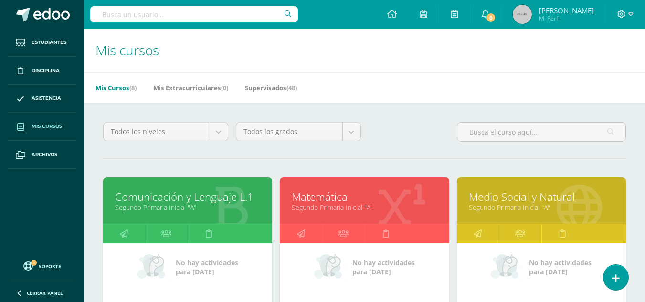
scroll to position [191, 0]
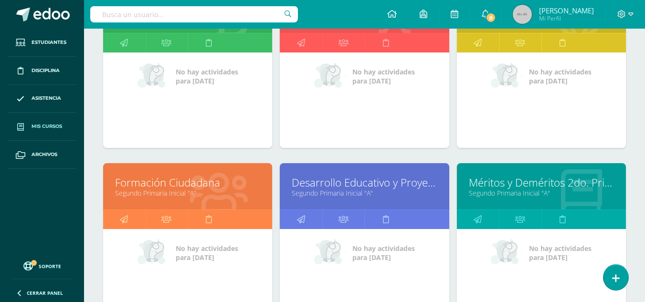
click at [350, 178] on link "Desarrollo Educativo y Proyecto de Vida" at bounding box center [364, 182] width 145 height 15
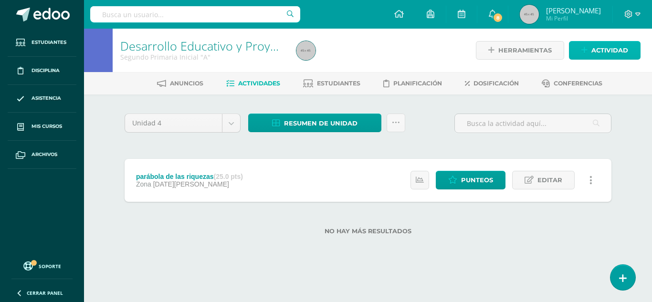
click at [592, 45] on span "Actividad" at bounding box center [610, 51] width 37 height 18
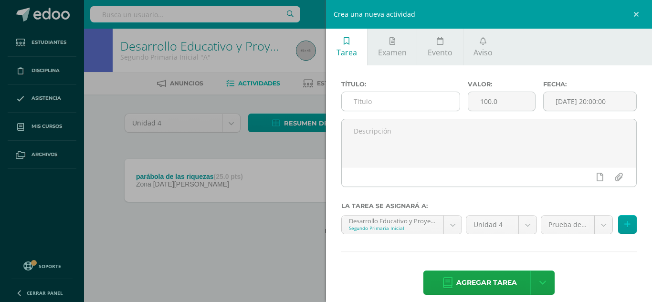
click at [420, 96] on input "text" at bounding box center [401, 101] width 118 height 19
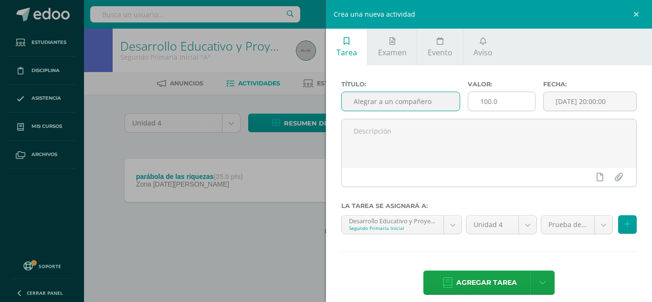
type input "Alegrar a un compañero"
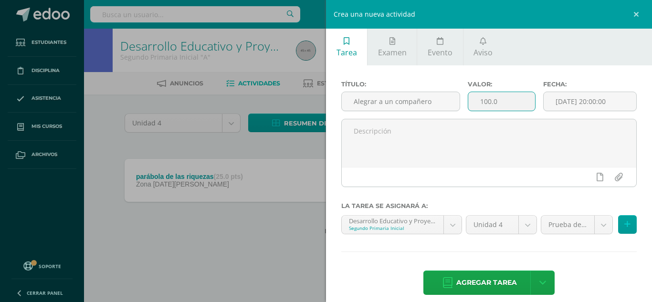
click at [502, 106] on input "100.0" at bounding box center [501, 101] width 67 height 19
type input "1"
type input "25"
click at [619, 103] on input "[DATE] 20:00:00" at bounding box center [590, 101] width 93 height 19
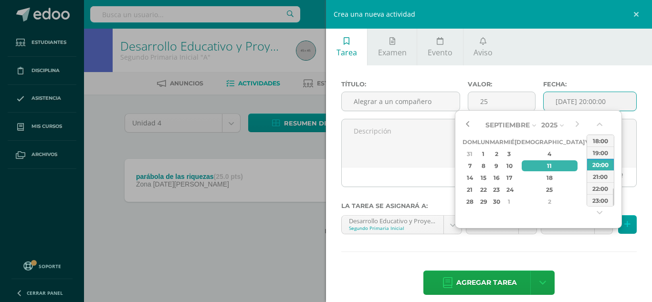
click at [471, 124] on button "button" at bounding box center [468, 125] width 10 height 14
click at [513, 201] on div "27" at bounding box center [509, 201] width 9 height 11
click at [588, 200] on div "23:00" at bounding box center [600, 200] width 27 height 12
type input "[DATE] 23:00"
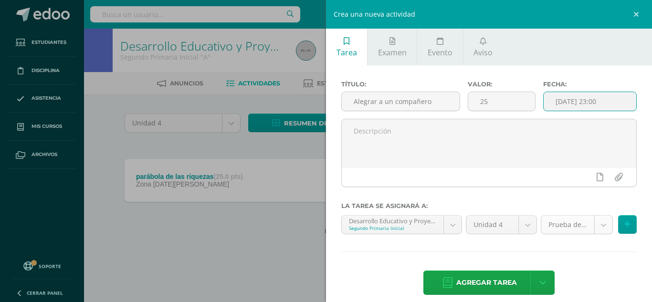
click at [584, 225] on body "Estudiantes Disciplina Asistencia Mis cursos Archivos Soporte Centro de ayuda Ú…" at bounding box center [326, 132] width 652 height 265
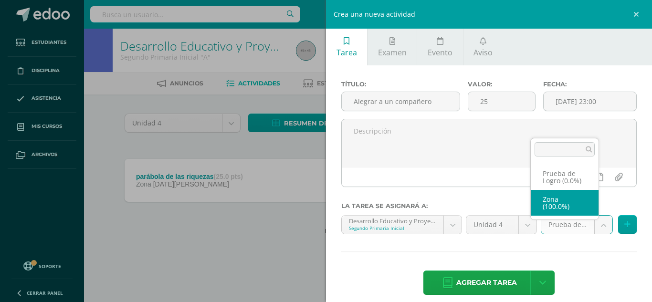
select select "153354"
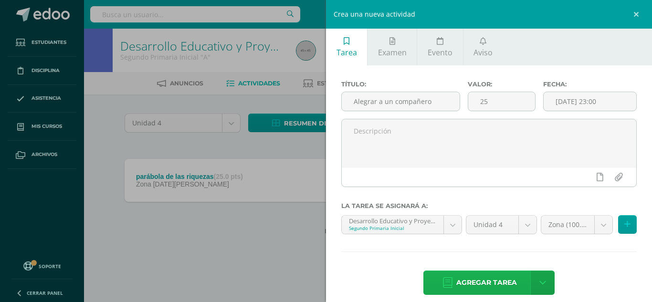
click at [508, 276] on span "Agregar tarea" at bounding box center [486, 282] width 61 height 23
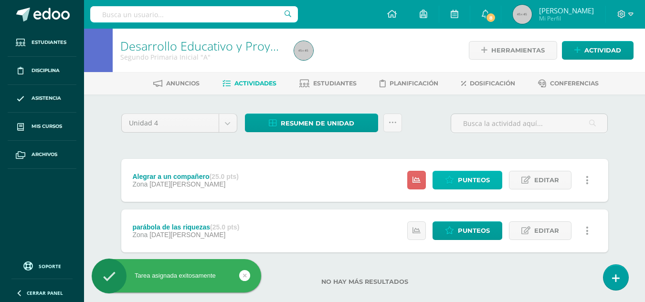
click at [460, 180] on span "Punteos" at bounding box center [474, 180] width 32 height 18
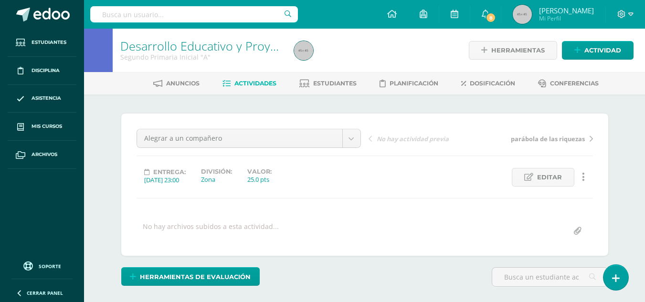
scroll to position [133, 0]
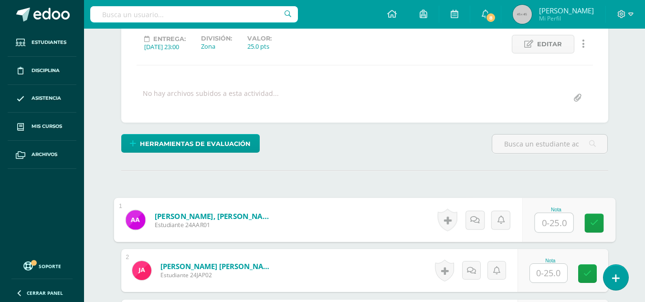
click at [546, 222] on input "text" at bounding box center [554, 222] width 38 height 19
type input "25"
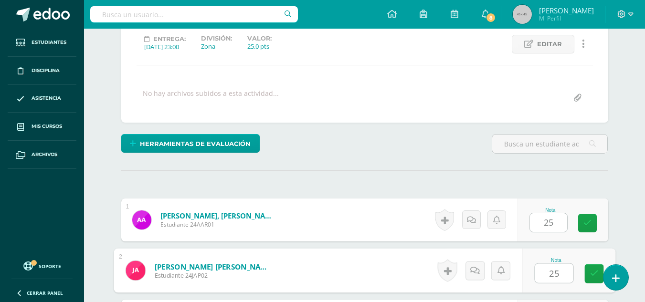
type input "25"
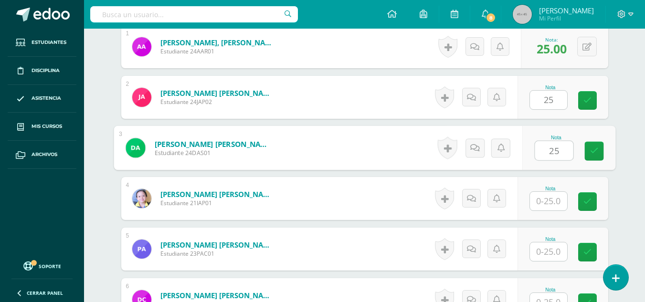
type input "25"
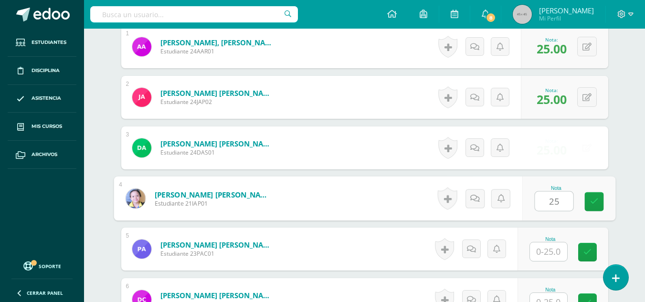
type input "25"
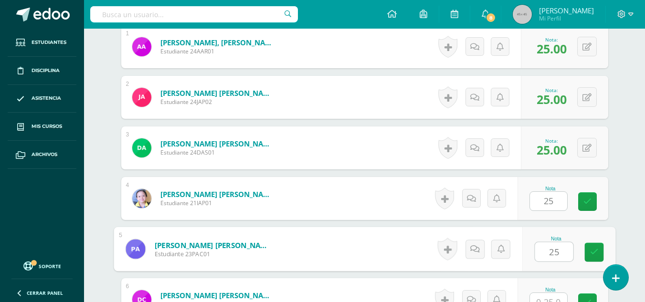
type input "25"
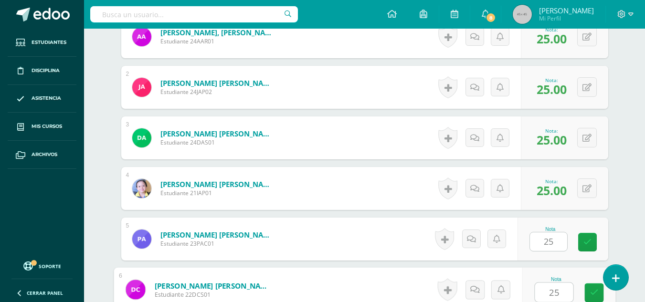
type input "25"
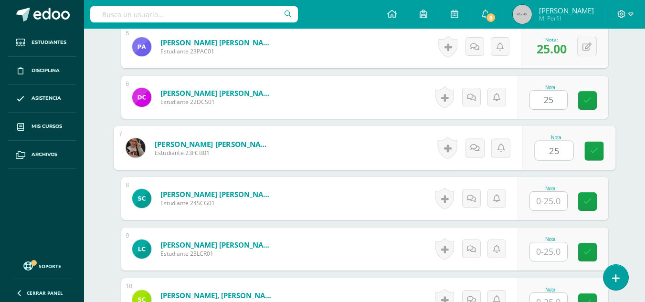
type input "25"
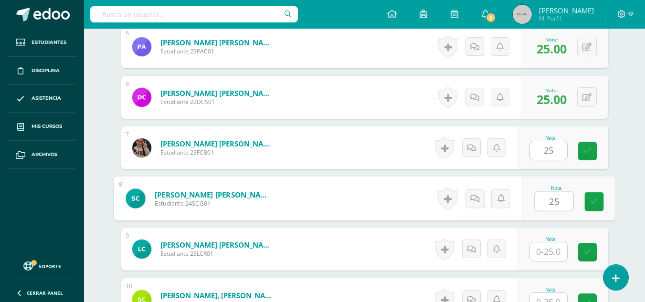
type input "25"
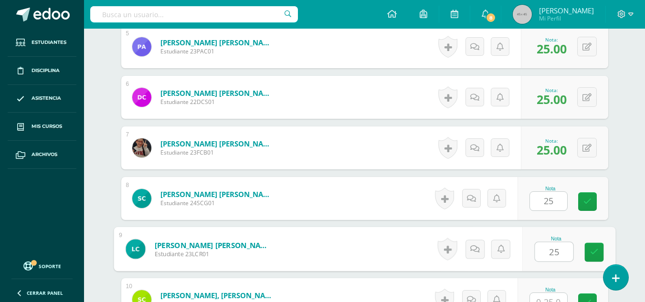
type input "25"
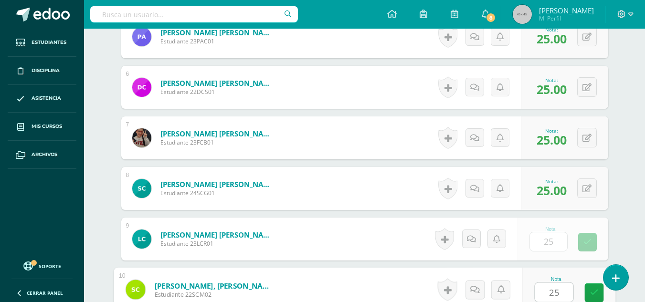
type input "25"
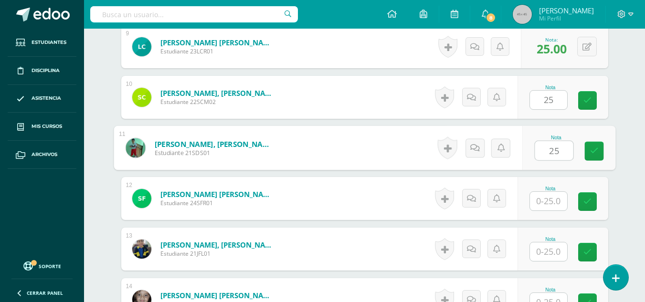
type input "25"
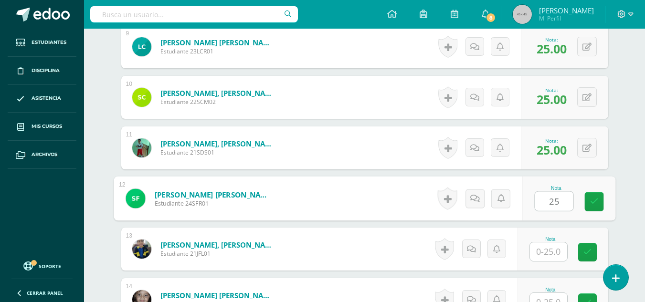
type input "25"
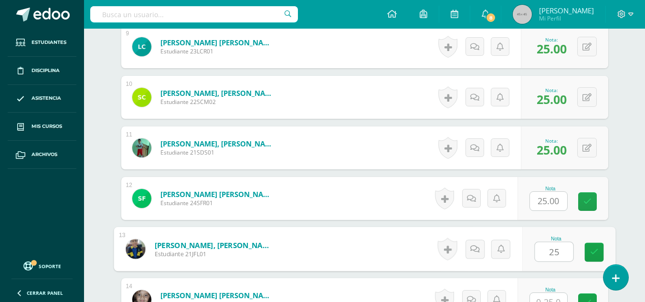
type input "25"
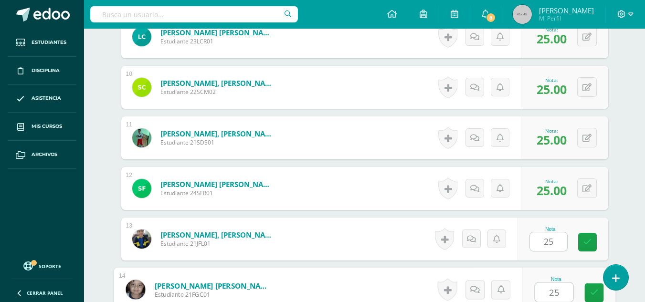
type input "25"
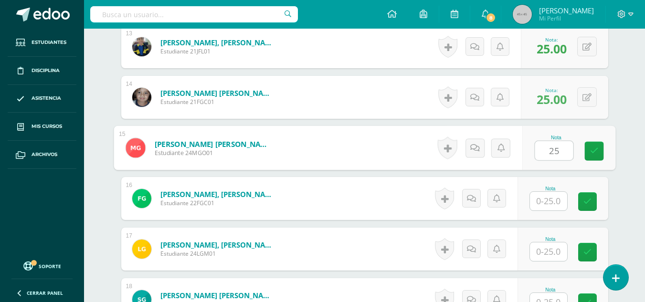
type input "25"
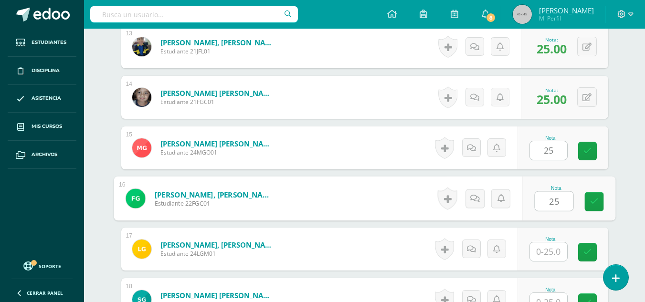
type input "25"
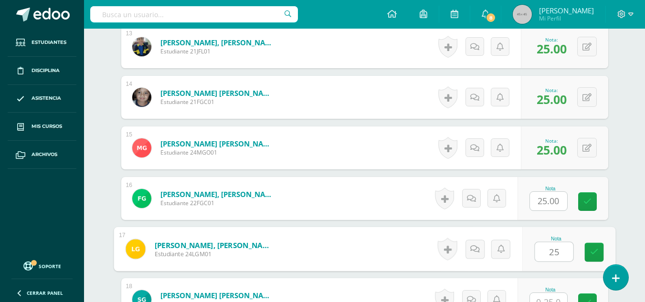
type input "25"
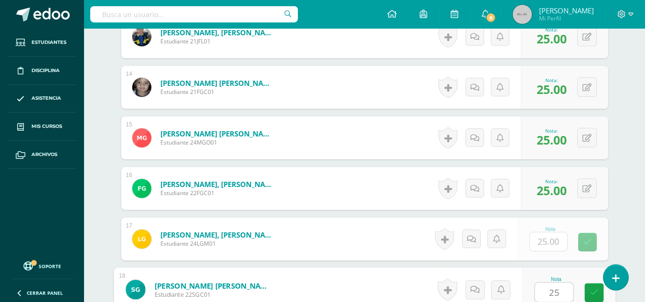
type input "25"
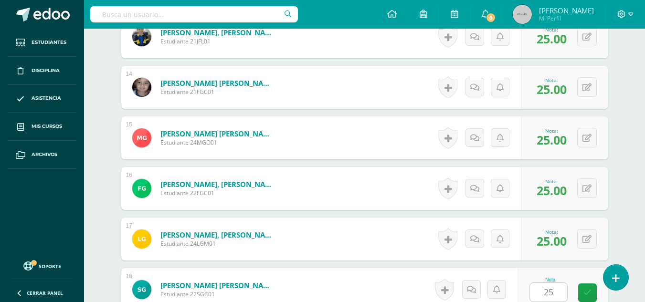
scroll to position [1116, 0]
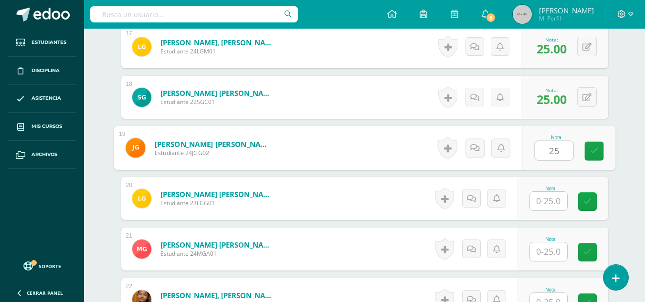
type input "25"
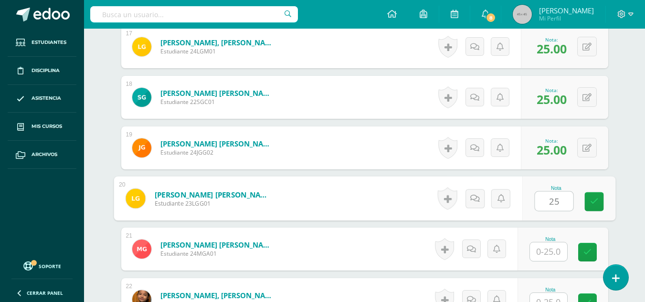
type input "25"
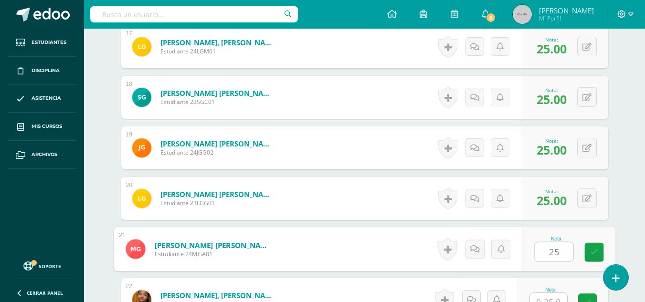
type input "25"
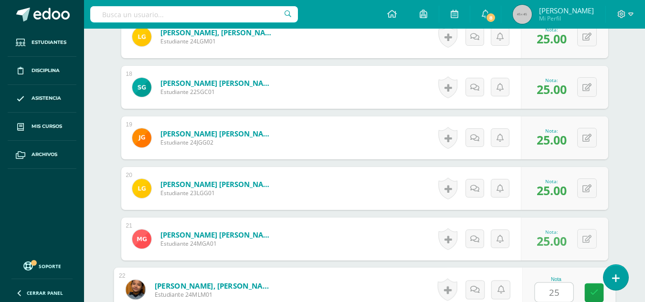
type input "25"
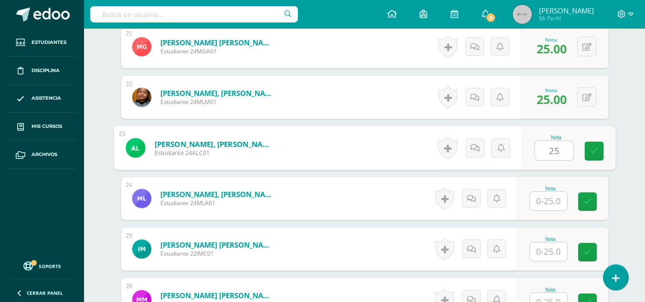
type input "25"
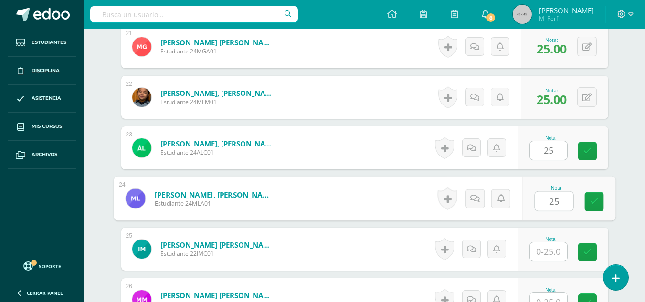
type input "25"
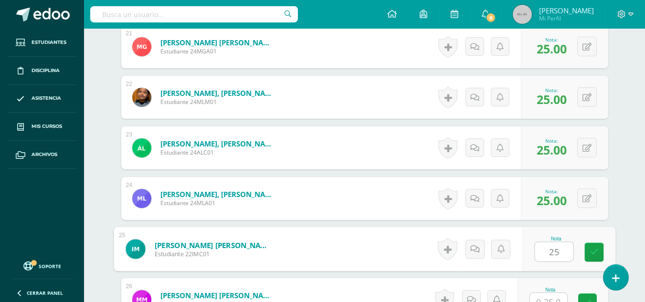
type input "25"
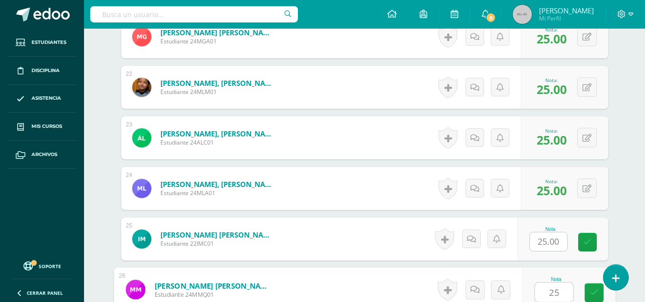
type input "25"
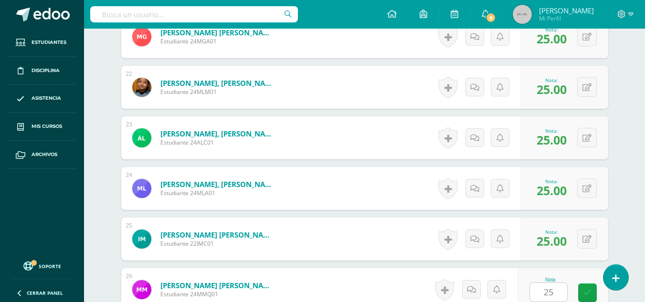
scroll to position [1521, 0]
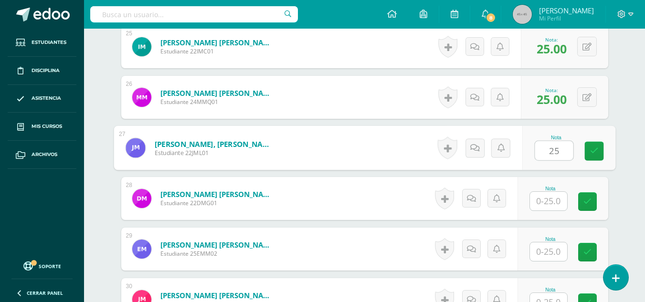
type input "25"
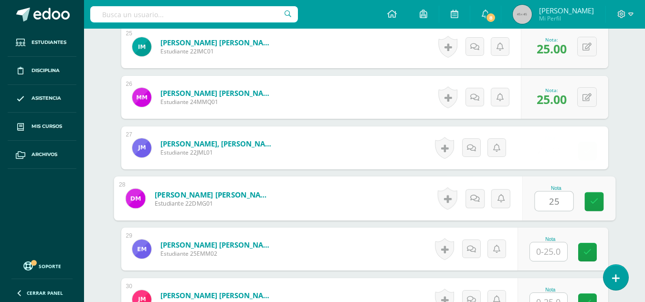
type input "25"
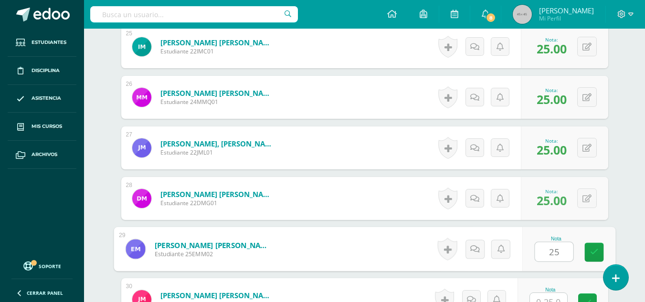
type input "25"
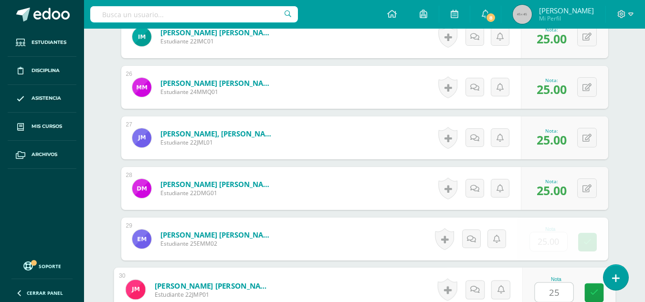
type input "25"
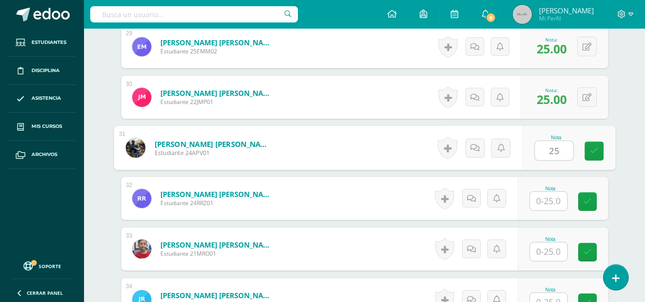
type input "25"
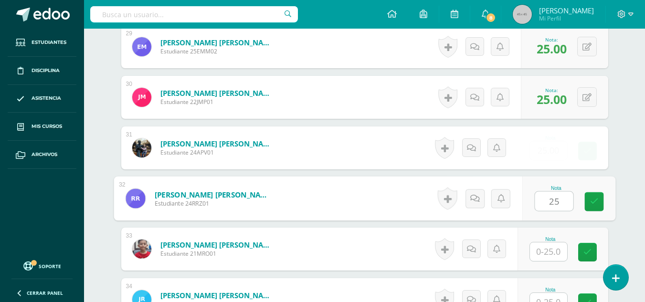
type input "25"
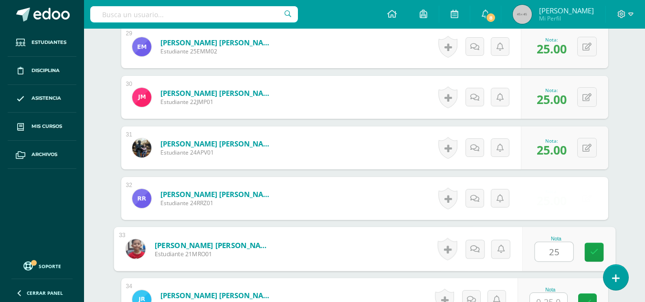
type input "25"
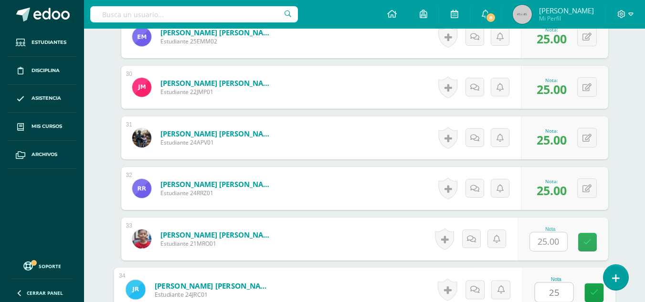
type input "25"
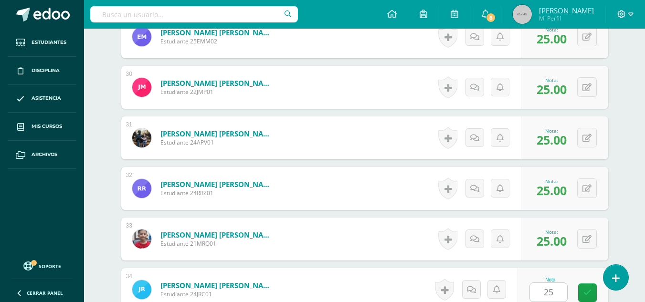
scroll to position [1926, 0]
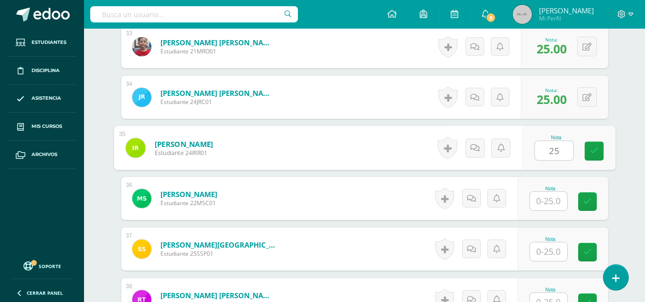
type input "25"
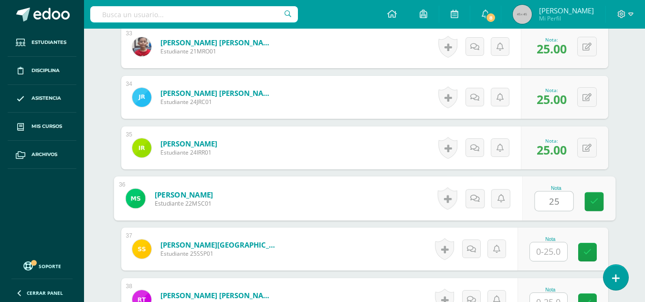
type input "25"
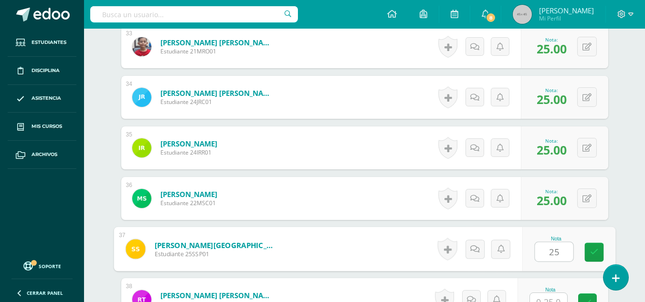
type input "25"
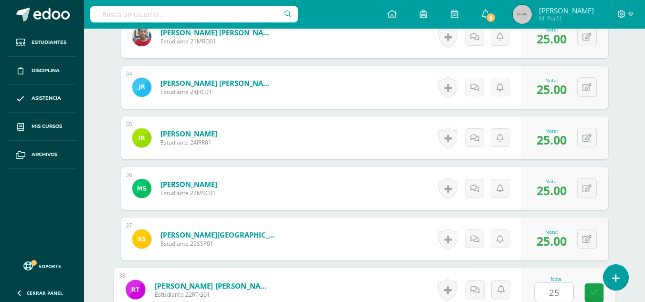
type input "25"
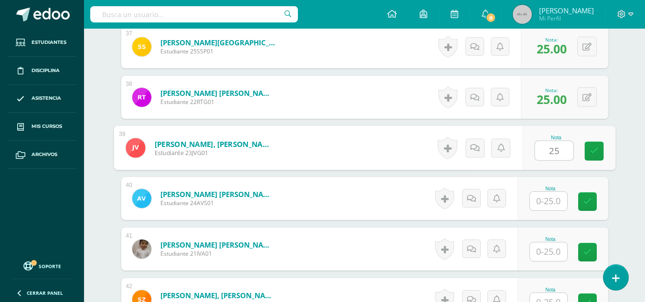
type input "25"
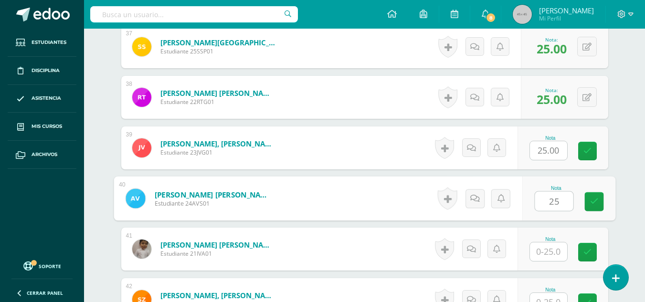
type input "25"
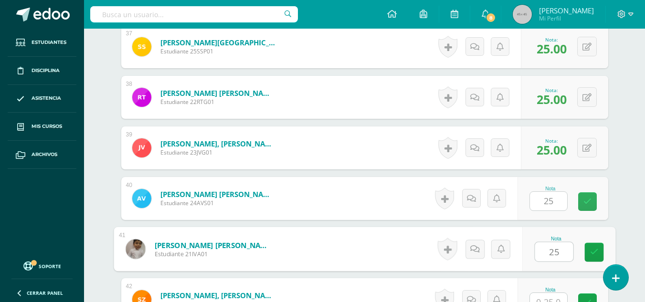
type input "25"
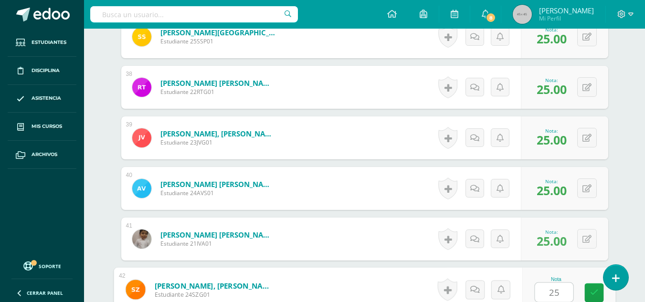
type input "25"
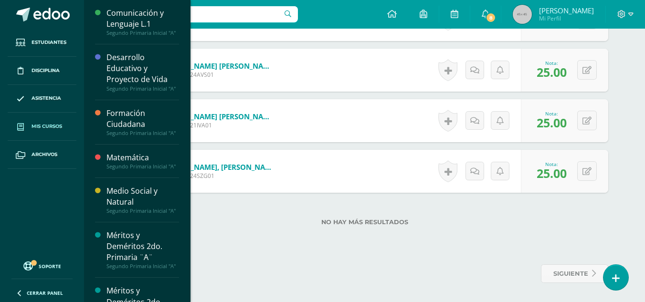
click at [54, 125] on span "Mis cursos" at bounding box center [47, 127] width 31 height 8
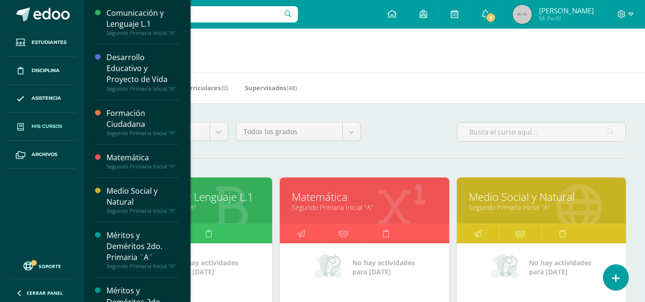
scroll to position [143, 0]
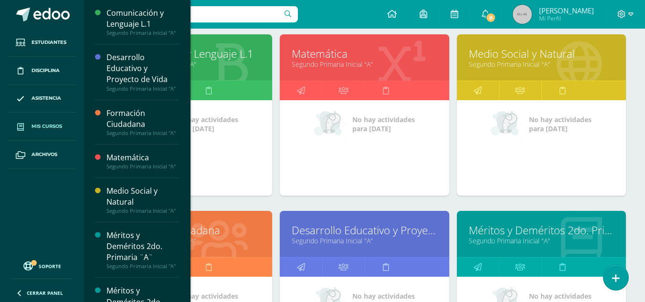
click at [377, 238] on link "Desarrollo Educativo y Proyecto de Vida" at bounding box center [364, 230] width 145 height 15
click at [534, 233] on link "Méritos y Deméritos 2do. Primaria ¨A¨" at bounding box center [541, 230] width 145 height 15
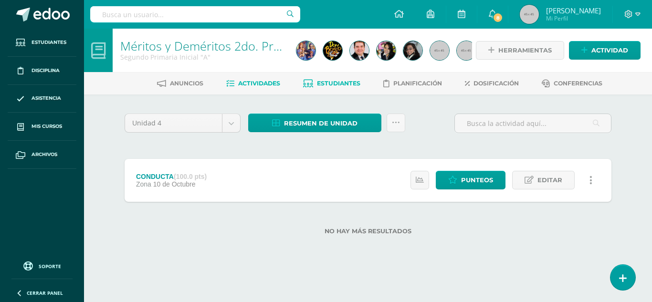
click at [333, 80] on span "Estudiantes" at bounding box center [338, 83] width 43 height 7
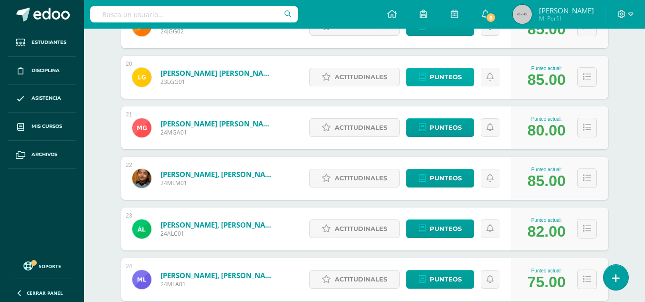
scroll to position [1209, 0]
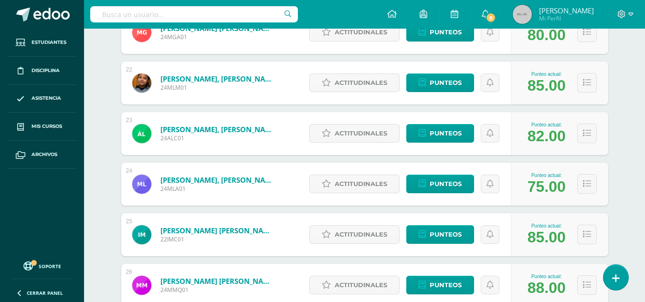
click at [585, 194] on div "Punteo actual: 75.00" at bounding box center [559, 184] width 97 height 43
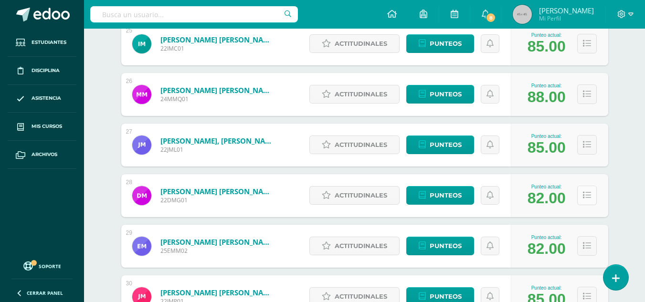
click at [593, 197] on button at bounding box center [587, 196] width 20 height 20
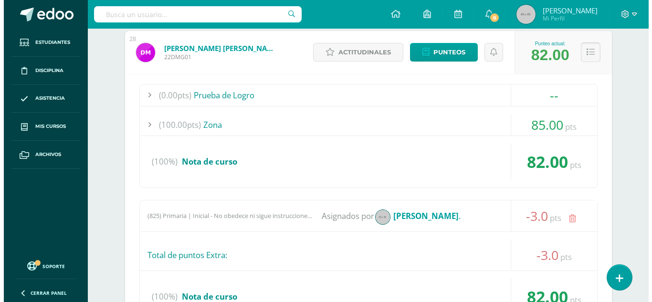
scroll to position [1686, 0]
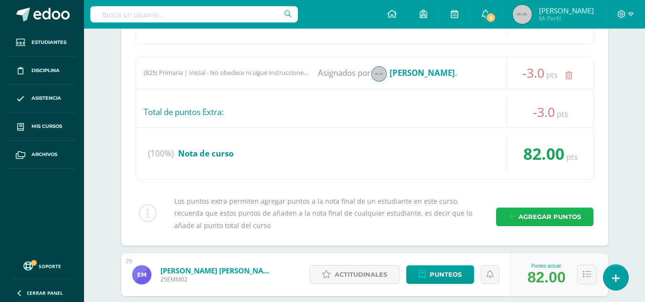
click at [575, 218] on span "Agregar puntos" at bounding box center [550, 217] width 63 height 18
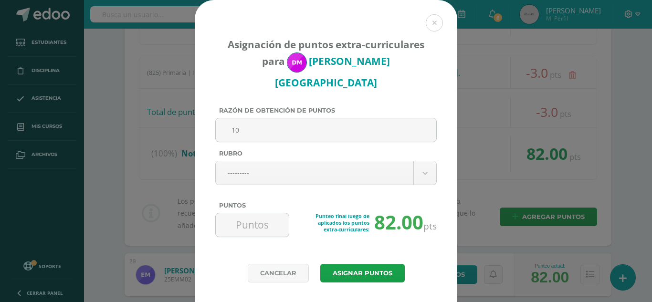
type input "1"
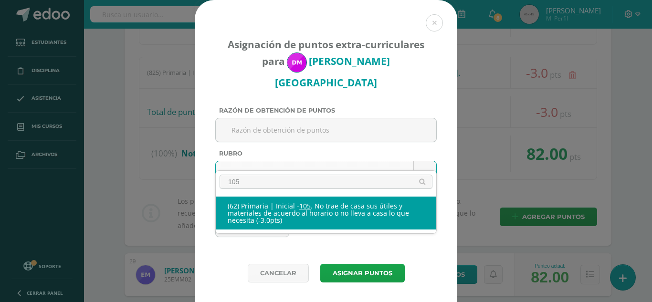
type input "105"
select select "123"
type input "-3"
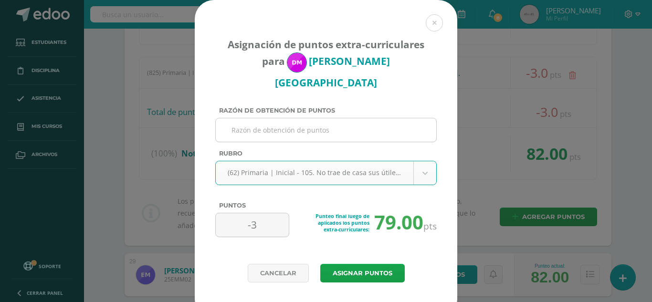
click at [289, 118] on input "Razón de obtención de puntos" at bounding box center [326, 129] width 213 height 23
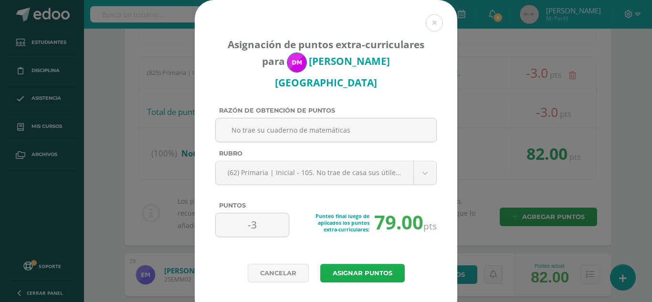
type input "No trae su cuaderno de matemáticas"
click at [362, 264] on button "Asignar puntos" at bounding box center [362, 273] width 85 height 19
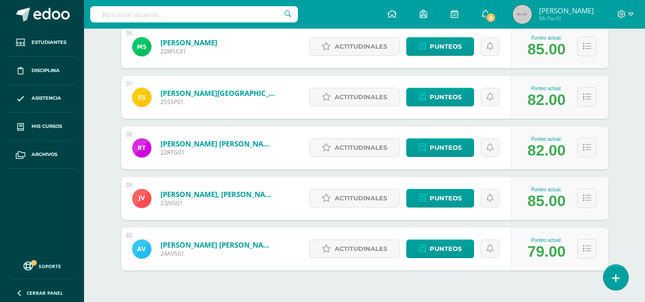
scroll to position [1982, 0]
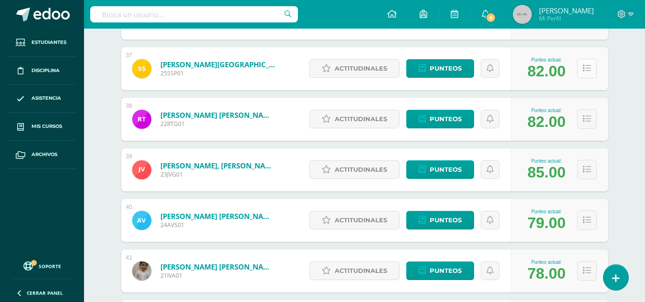
click at [591, 70] on button at bounding box center [587, 69] width 20 height 20
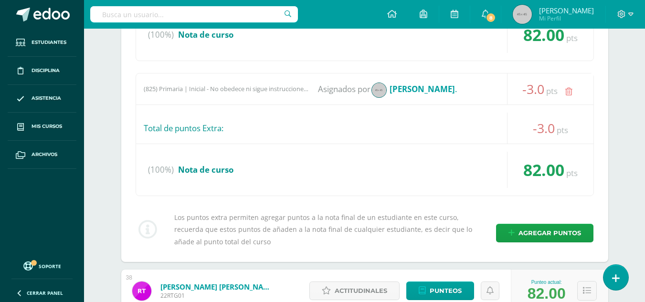
scroll to position [2173, 0]
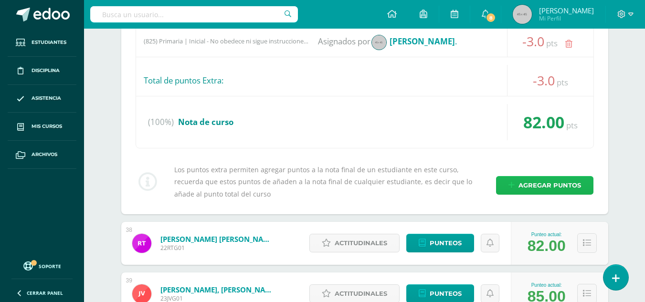
click at [559, 184] on span "Agregar puntos" at bounding box center [550, 186] width 63 height 18
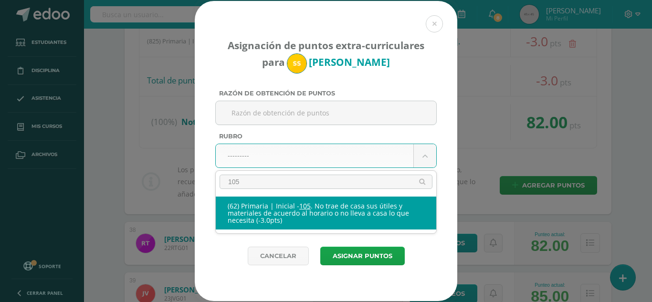
type input "105"
select select "123"
type input "-3"
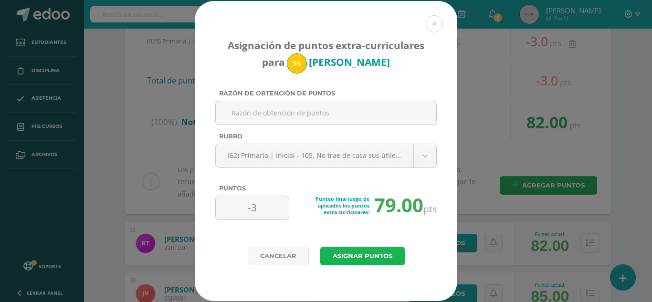
click at [367, 250] on button "Asignar puntos" at bounding box center [362, 256] width 85 height 19
click at [435, 26] on button at bounding box center [434, 23] width 17 height 17
